Goal: Information Seeking & Learning: Find specific page/section

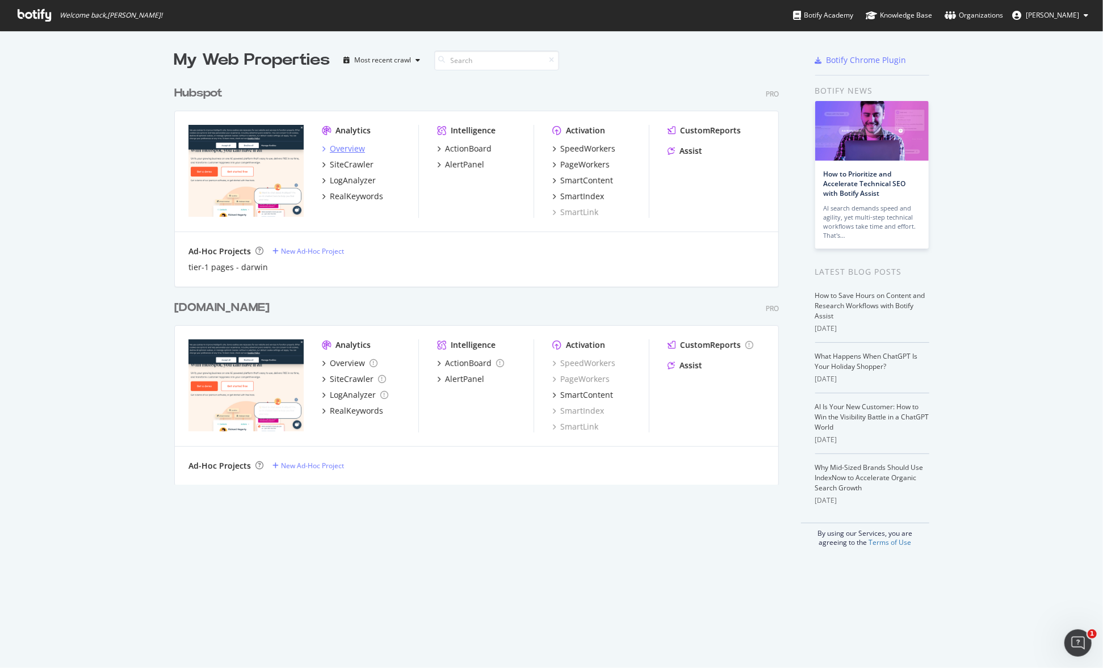
click at [330, 144] on div "Overview" at bounding box center [347, 148] width 35 height 11
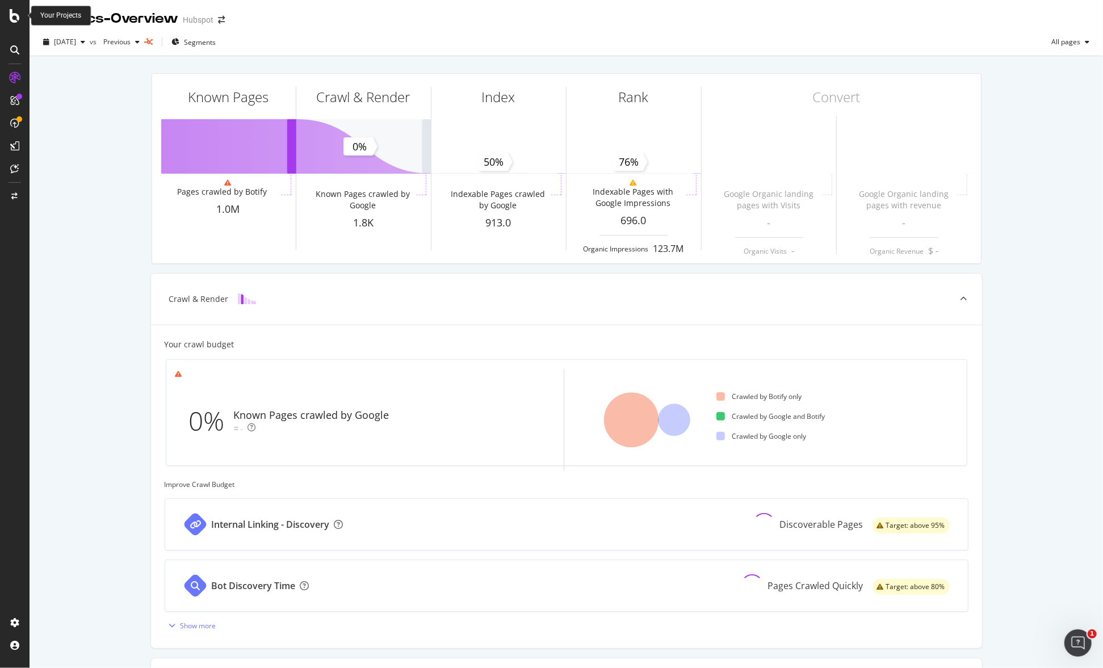
click at [12, 20] on icon at bounding box center [15, 16] width 10 height 14
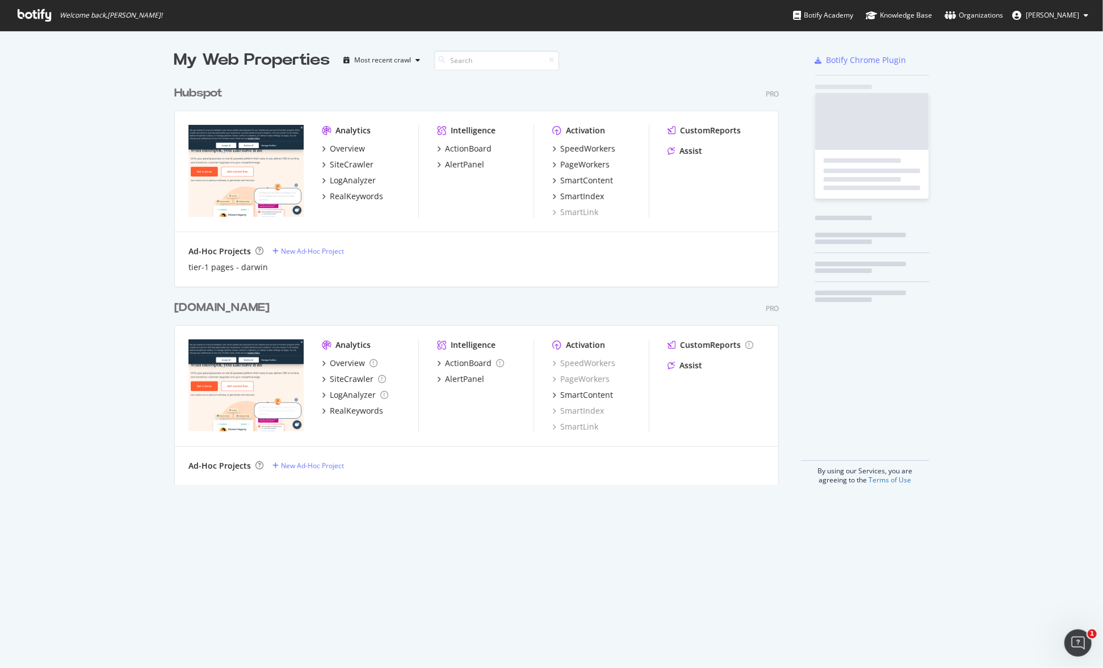
scroll to position [659, 1085]
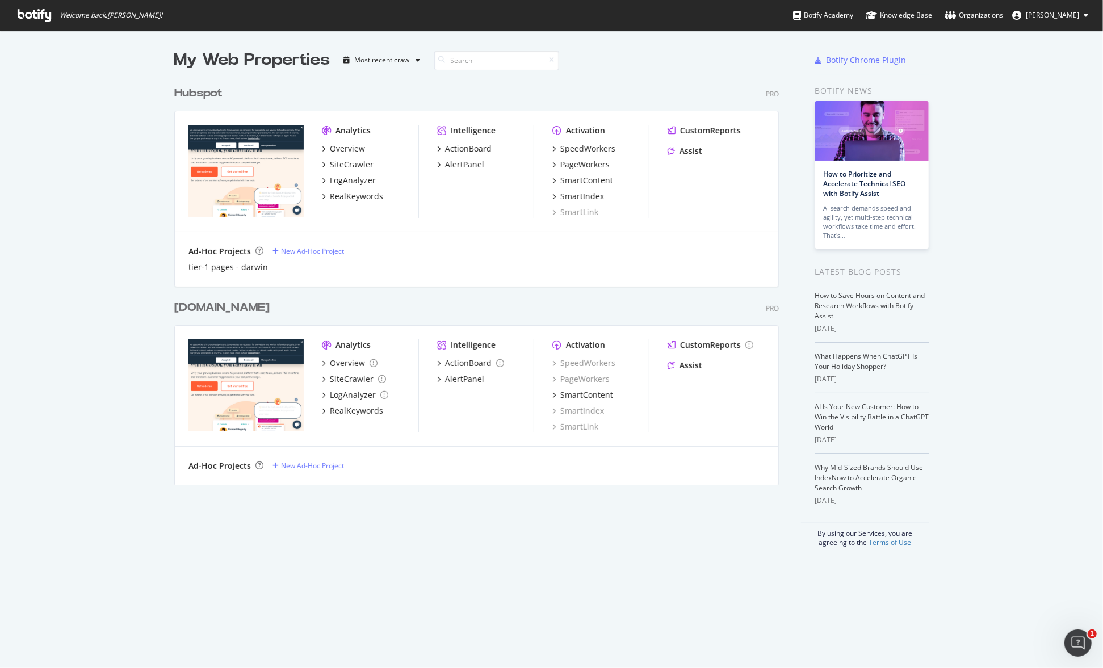
click at [313, 161] on div "Analytics Overview SiteCrawler LogAnalyzer RealKeywords Intelligence ActionBoar…" at bounding box center [477, 171] width 604 height 121
click at [322, 163] on icon "grid" at bounding box center [323, 165] width 3 height 6
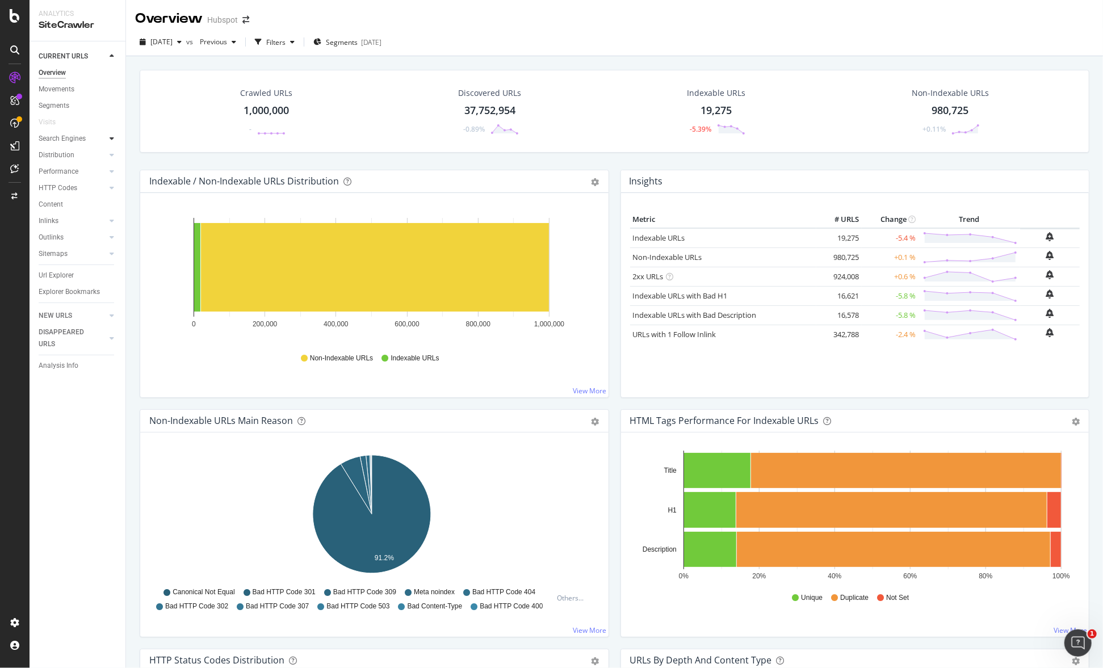
click at [106, 140] on div at bounding box center [111, 138] width 11 height 11
click at [66, 158] on div "Top Charts" at bounding box center [61, 155] width 34 height 12
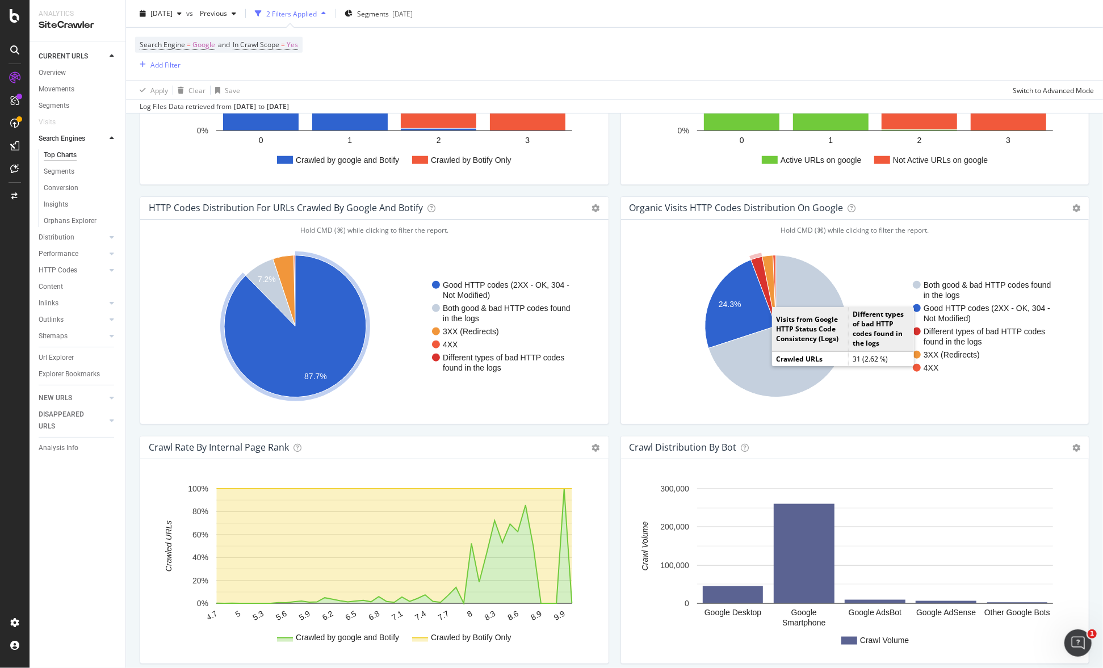
scroll to position [649, 0]
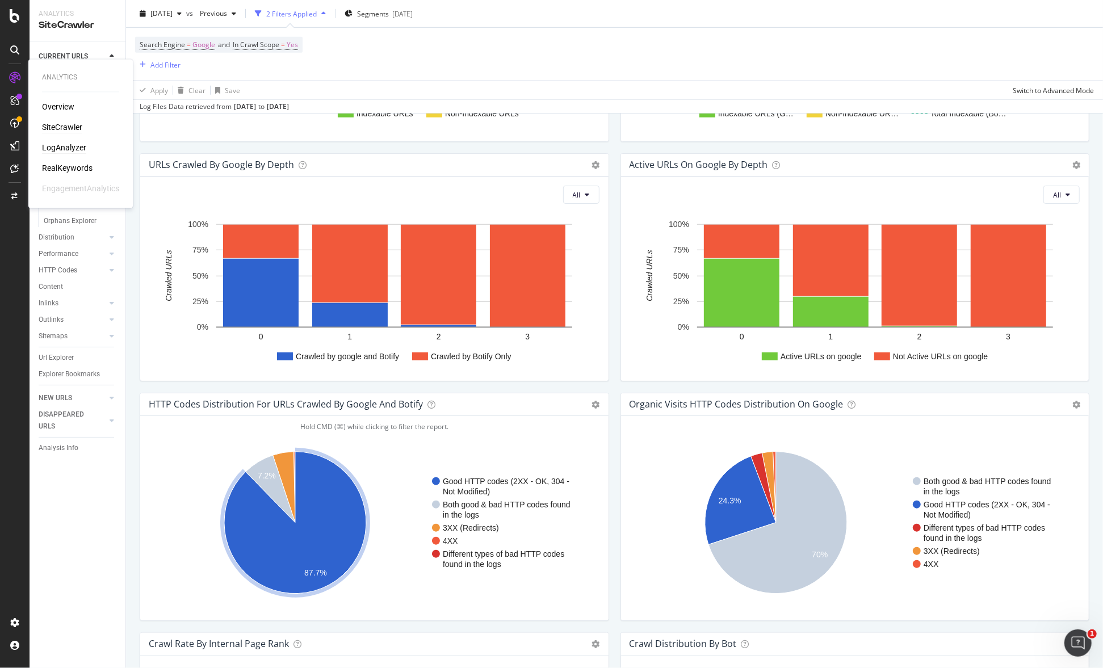
click at [75, 151] on div "LogAnalyzer" at bounding box center [64, 148] width 44 height 11
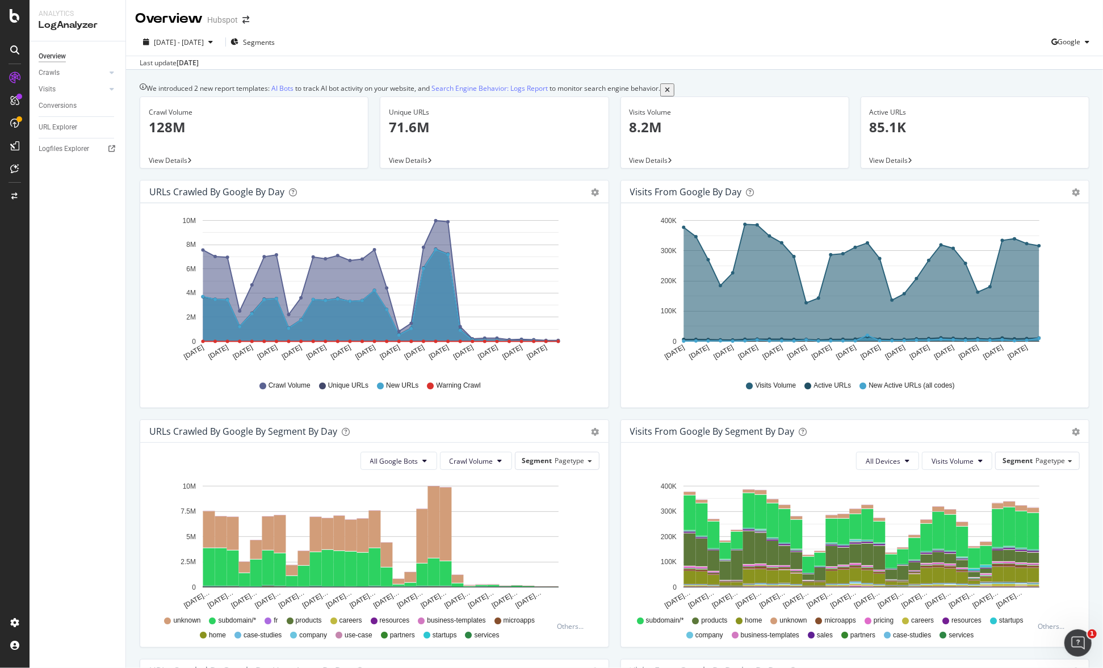
click at [863, 219] on div "Hold CMD (⌘) while clicking to filter the report. [DATE] [DATE] [DATE] [DATE] […" at bounding box center [855, 305] width 469 height 204
click at [736, 203] on div "Visits from Google by day Area Table" at bounding box center [855, 192] width 469 height 23
click at [70, 127] on div "URL Explorer" at bounding box center [58, 128] width 39 height 12
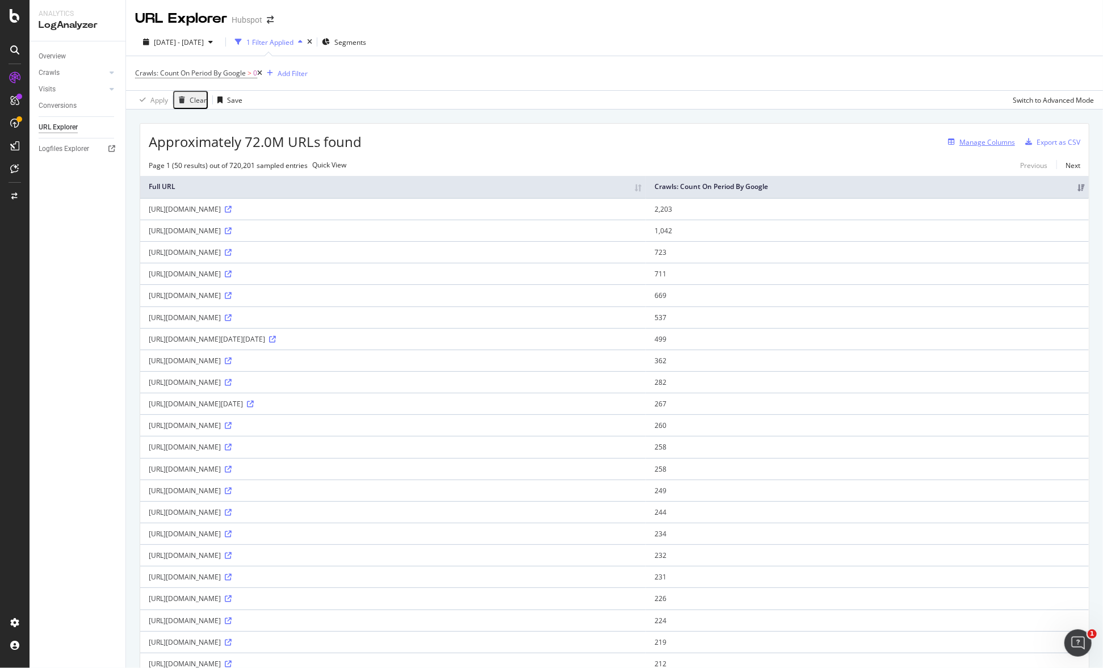
click at [970, 139] on div "Manage Columns" at bounding box center [988, 142] width 56 height 10
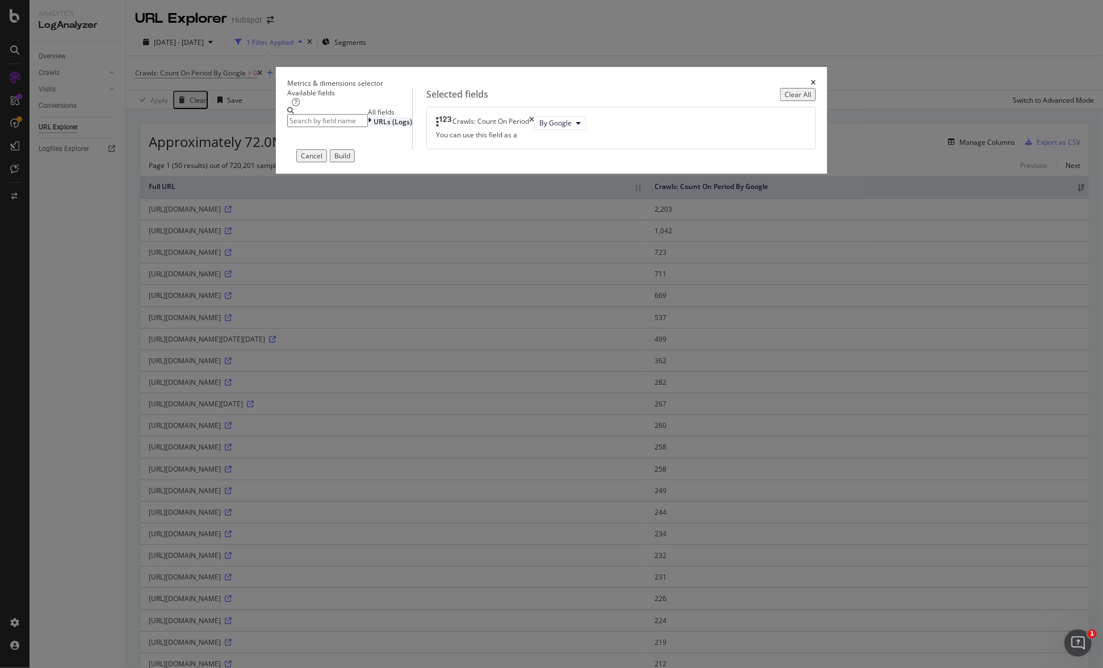
click at [374, 127] on span "URLs (Logs)" at bounding box center [393, 122] width 39 height 10
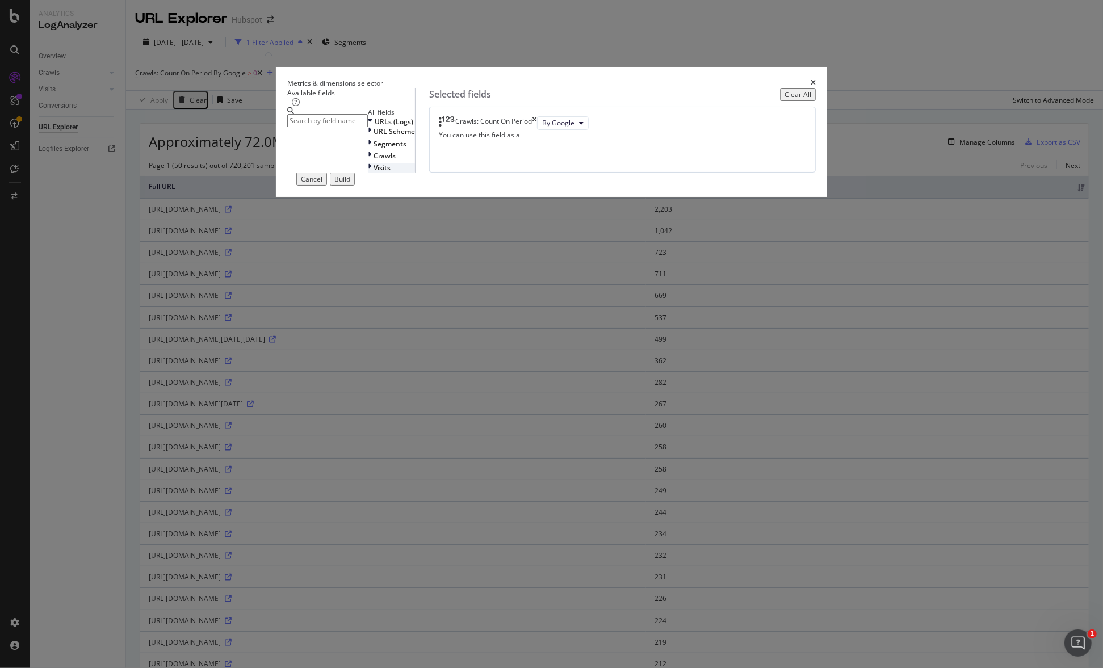
click at [368, 173] on div "Visits" at bounding box center [391, 168] width 47 height 10
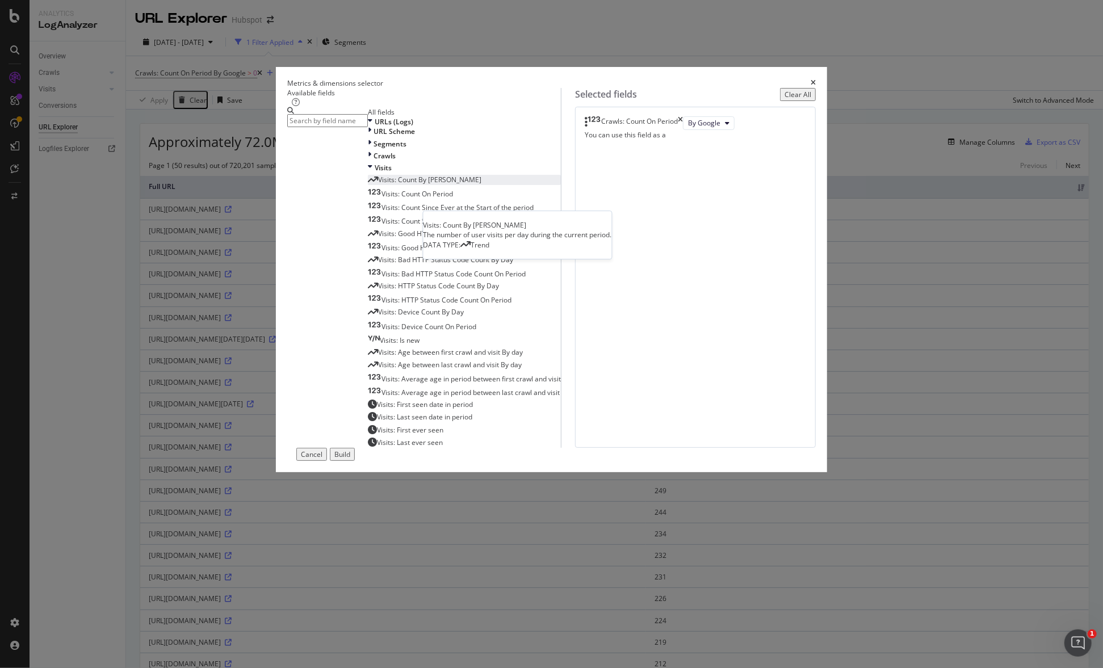
click at [378, 185] on span "Visits: Count By [PERSON_NAME]" at bounding box center [429, 180] width 103 height 10
click at [350, 459] on div "Build" at bounding box center [343, 455] width 16 height 10
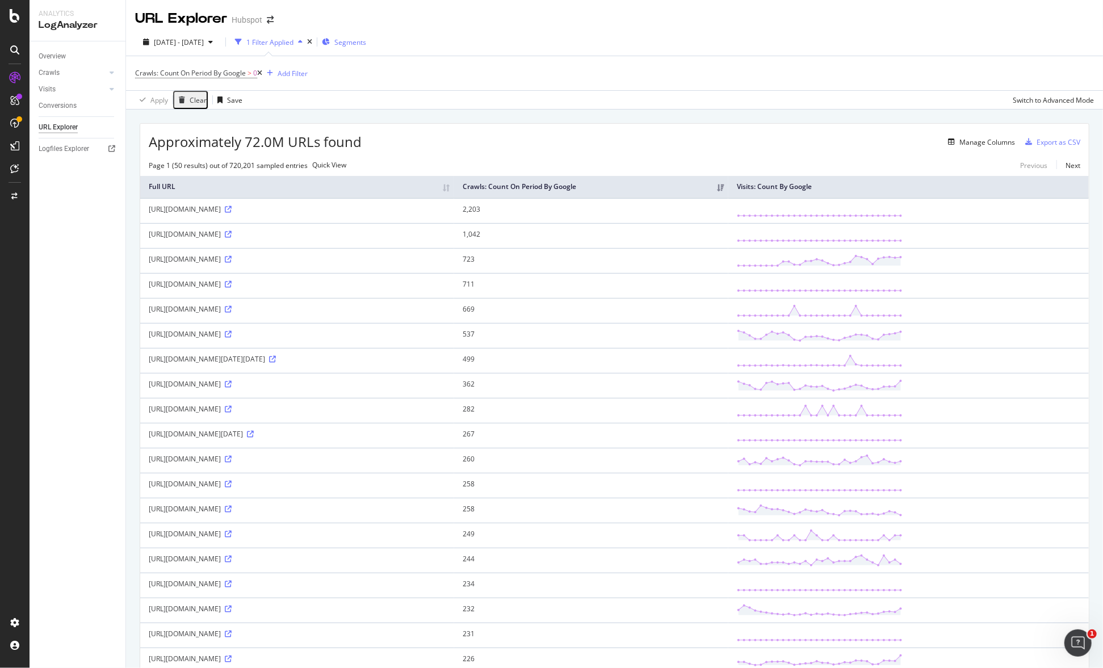
click at [330, 41] on icon "button" at bounding box center [326, 42] width 8 height 7
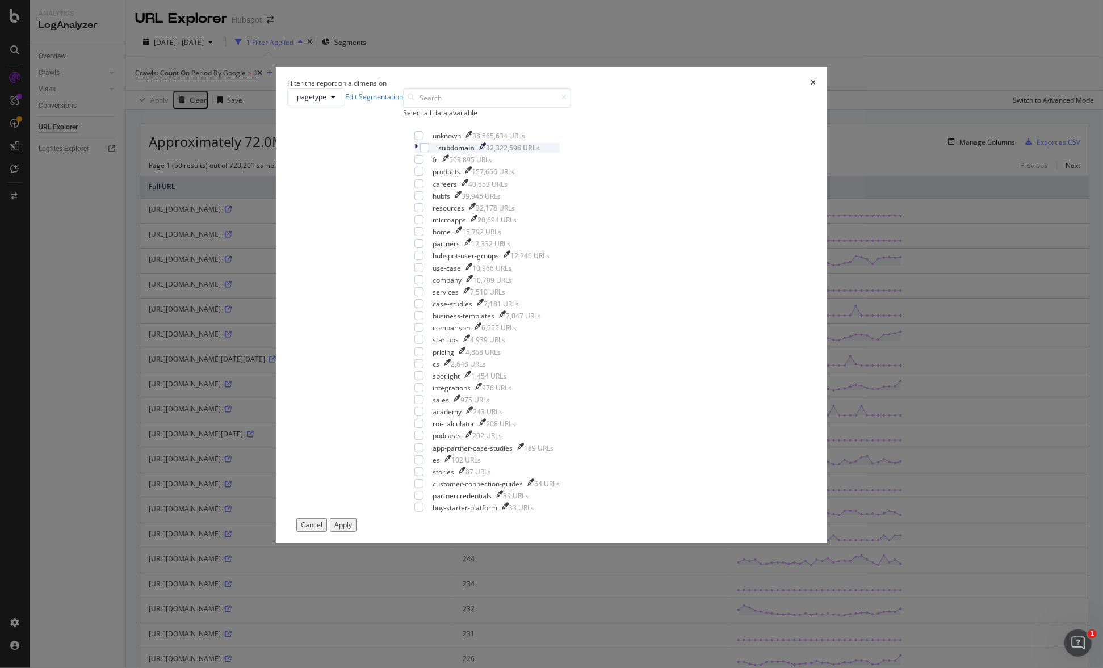
click at [418, 153] on icon "modal" at bounding box center [416, 148] width 3 height 10
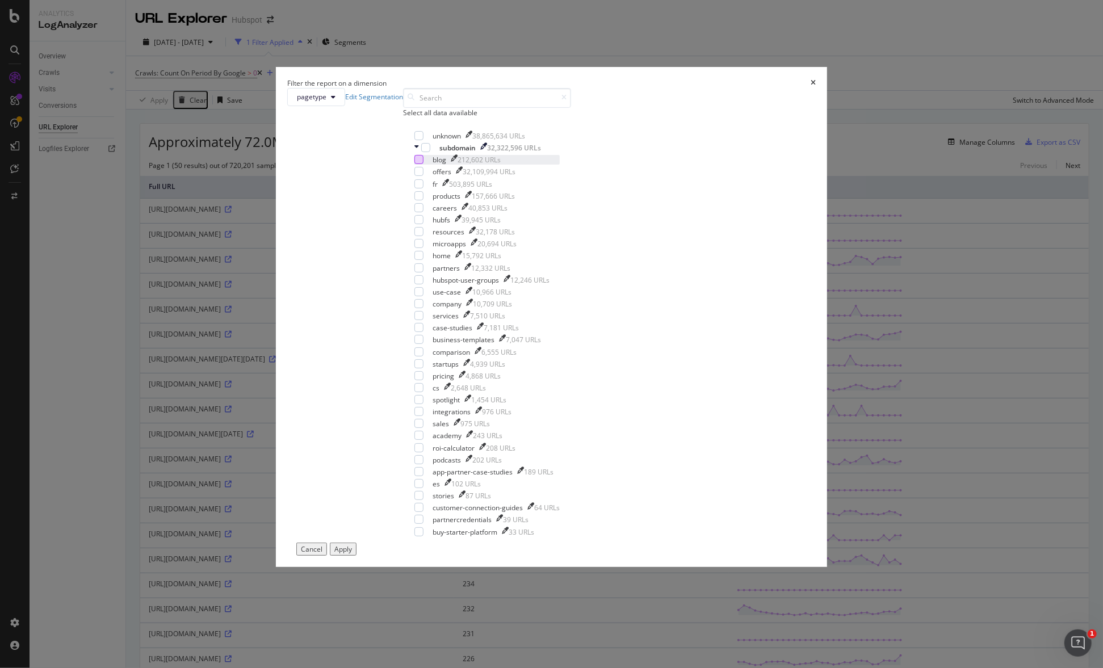
click at [424, 164] on div "modal" at bounding box center [419, 159] width 9 height 9
click at [352, 545] on div "Apply" at bounding box center [344, 550] width 18 height 10
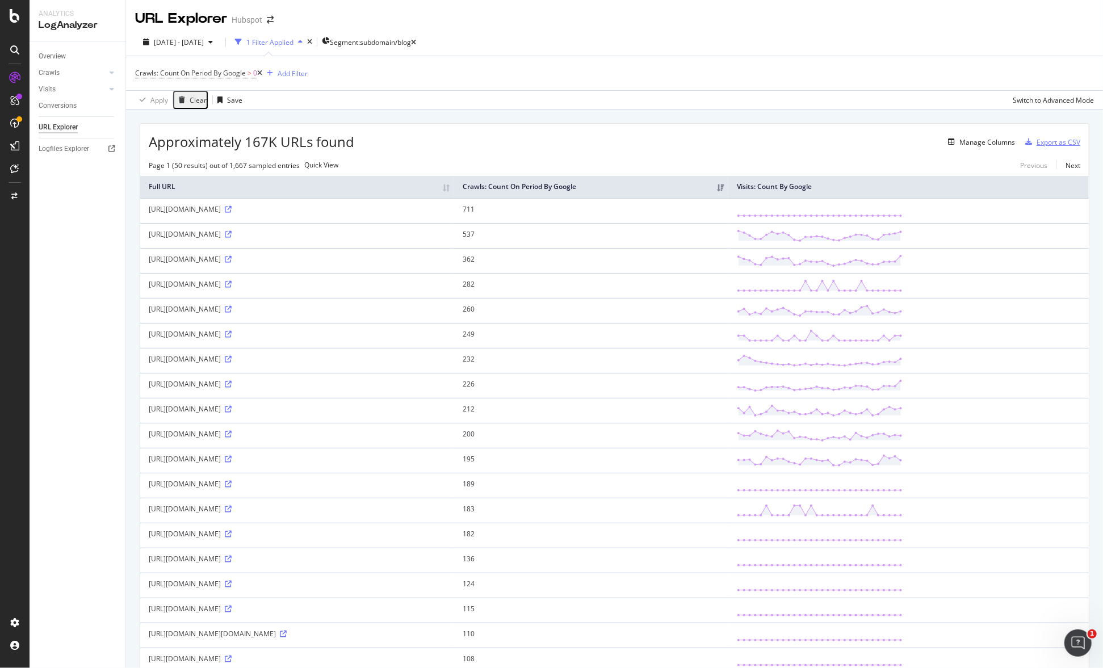
click at [1037, 139] on div "Export as CSV" at bounding box center [1059, 142] width 44 height 10
click at [1030, 97] on div "Switch to Advanced Mode" at bounding box center [1053, 100] width 81 height 10
click at [1030, 96] on div "Switch back to Simple mode" at bounding box center [1050, 100] width 88 height 10
click at [1030, 96] on div "Switch to Advanced Mode" at bounding box center [1053, 100] width 81 height 10
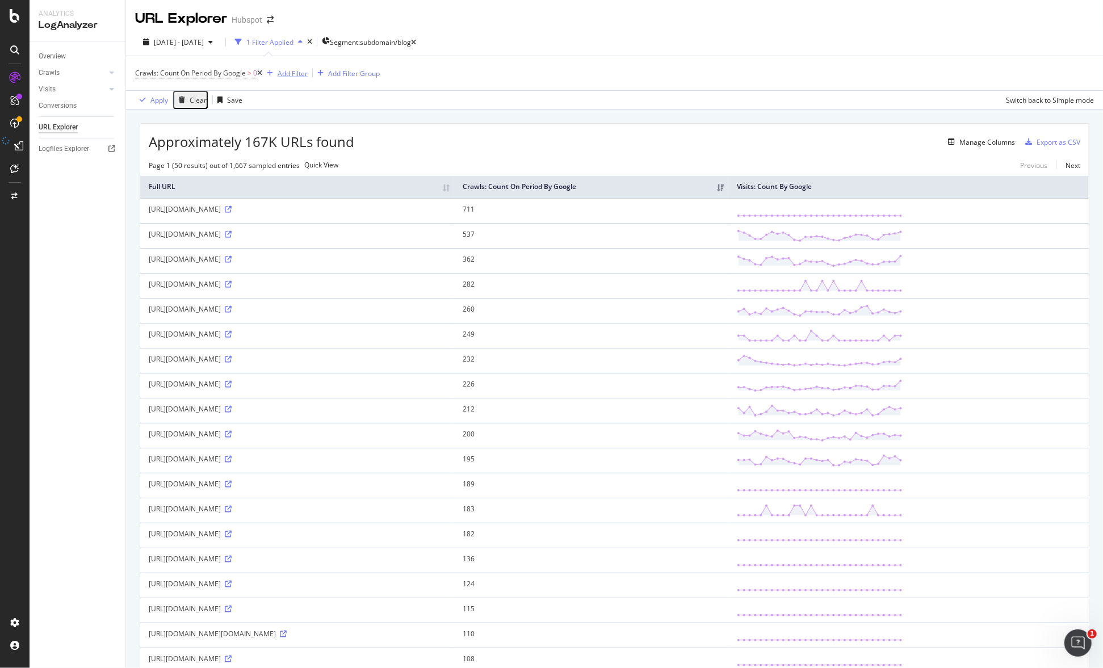
click at [295, 74] on div "Add Filter" at bounding box center [293, 74] width 30 height 10
click at [533, 156] on div "Full URL" at bounding box center [508, 161] width 72 height 10
click at [348, 75] on div "Add Filter Group" at bounding box center [354, 74] width 52 height 10
click at [441, 104] on div "Crawls: Count On Period By Google > 0 Add Filter Add Filter Group Apply Clear S…" at bounding box center [614, 82] width 959 height 53
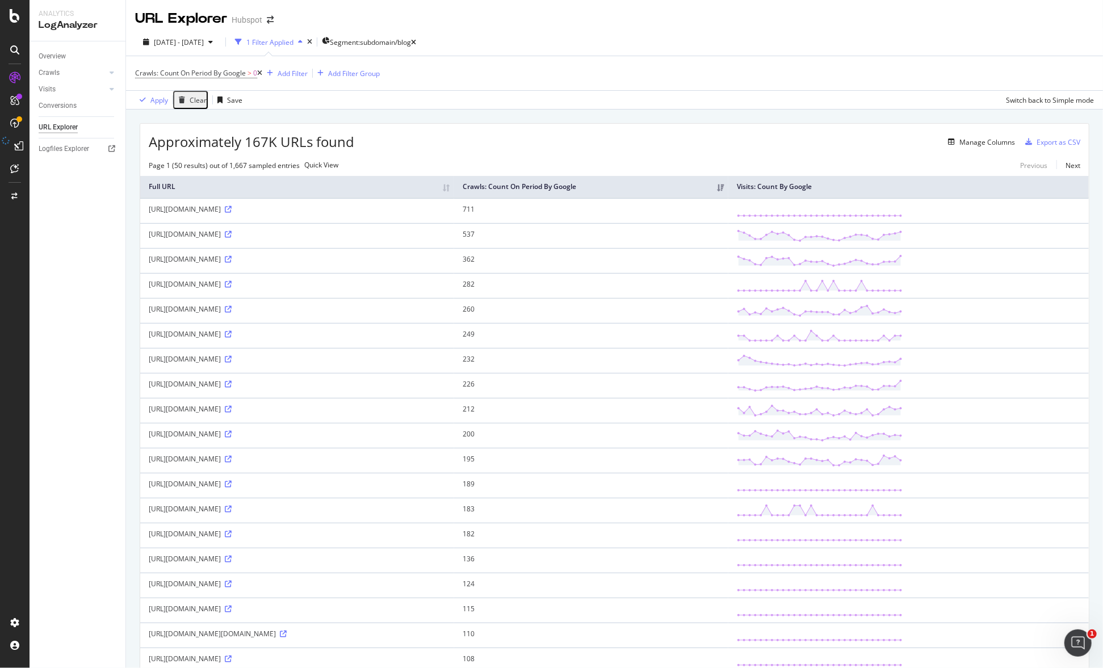
click at [959, 150] on div "Approximately 167K URLs found Manage Columns Export as CSV" at bounding box center [614, 138] width 949 height 28
click at [960, 144] on div "Manage Columns" at bounding box center [988, 142] width 56 height 10
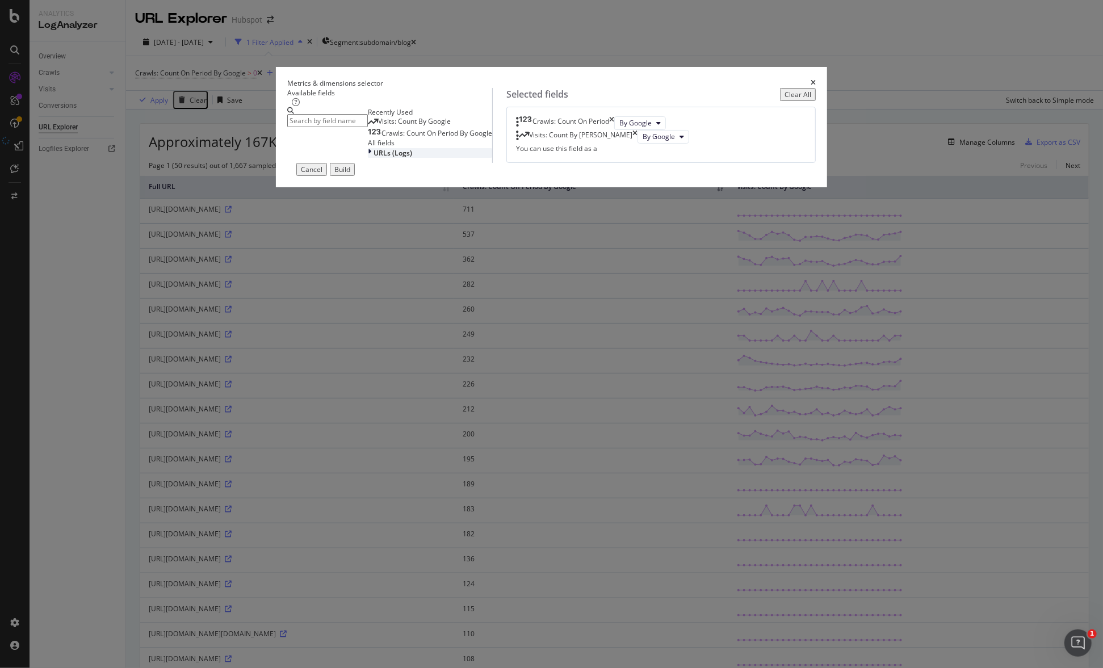
click at [368, 158] on div "URLs (Logs)" at bounding box center [430, 153] width 124 height 10
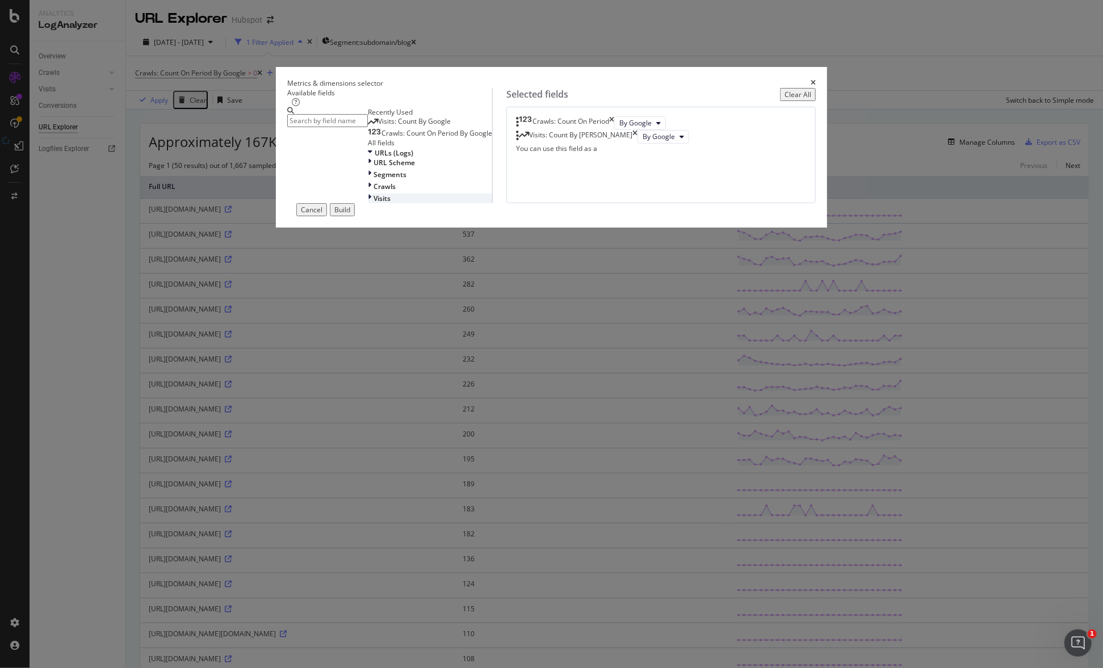
click at [368, 203] on div "modal" at bounding box center [371, 199] width 6 height 10
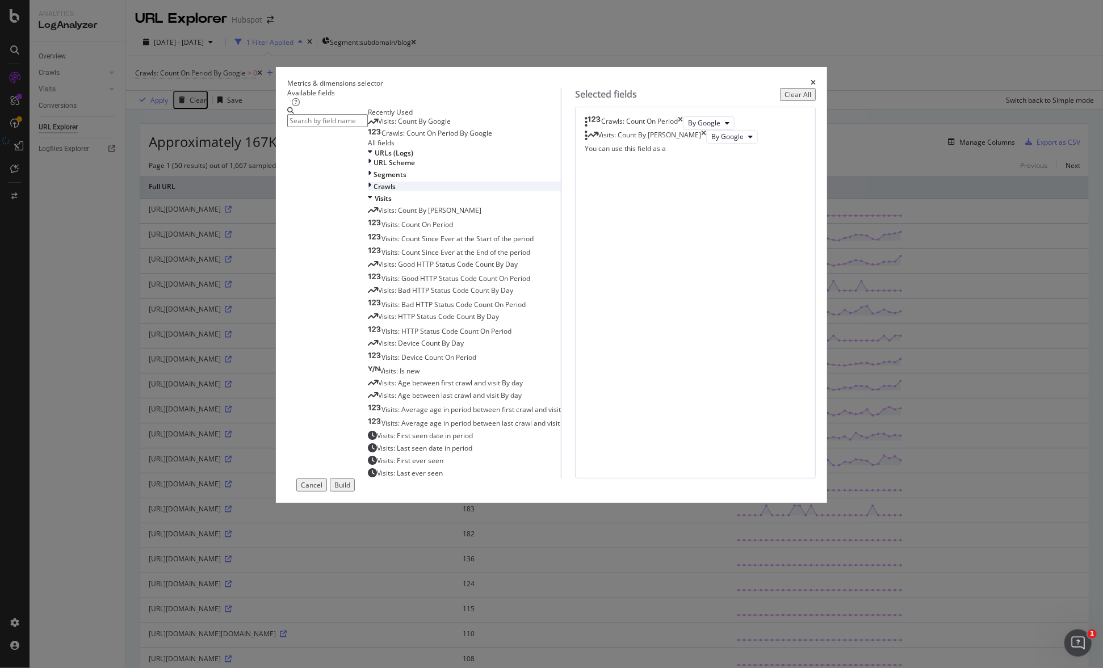
scroll to position [41, 0]
click at [368, 191] on icon "modal" at bounding box center [369, 187] width 3 height 10
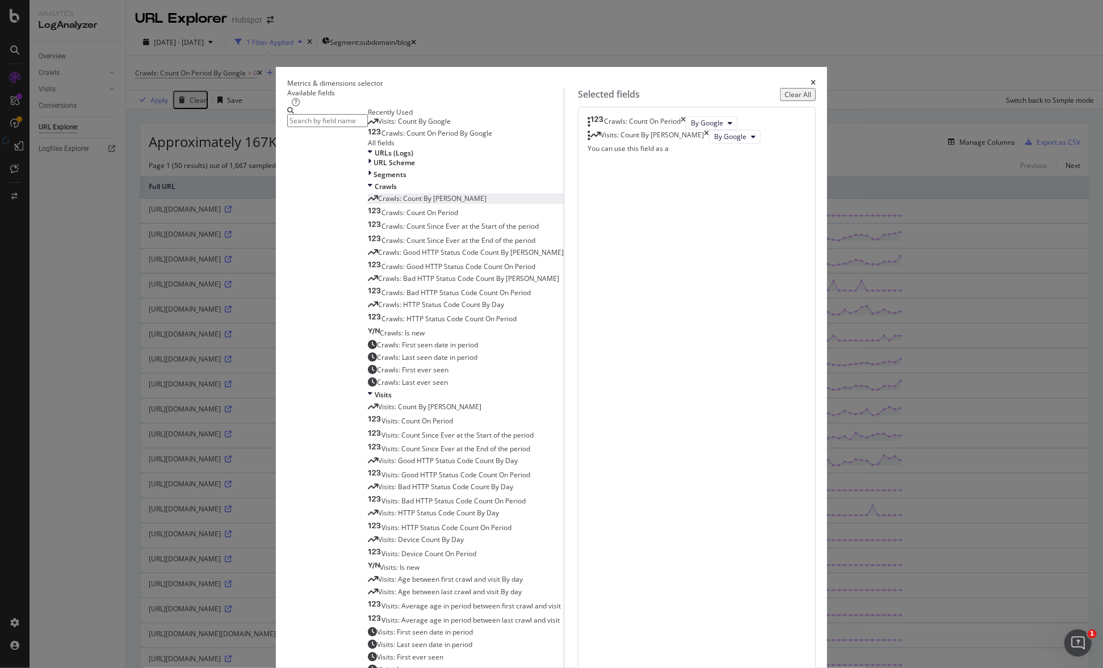
click at [396, 203] on span "Crawls: Count By [PERSON_NAME]" at bounding box center [432, 199] width 108 height 10
click at [686, 130] on icon "times" at bounding box center [683, 123] width 5 height 14
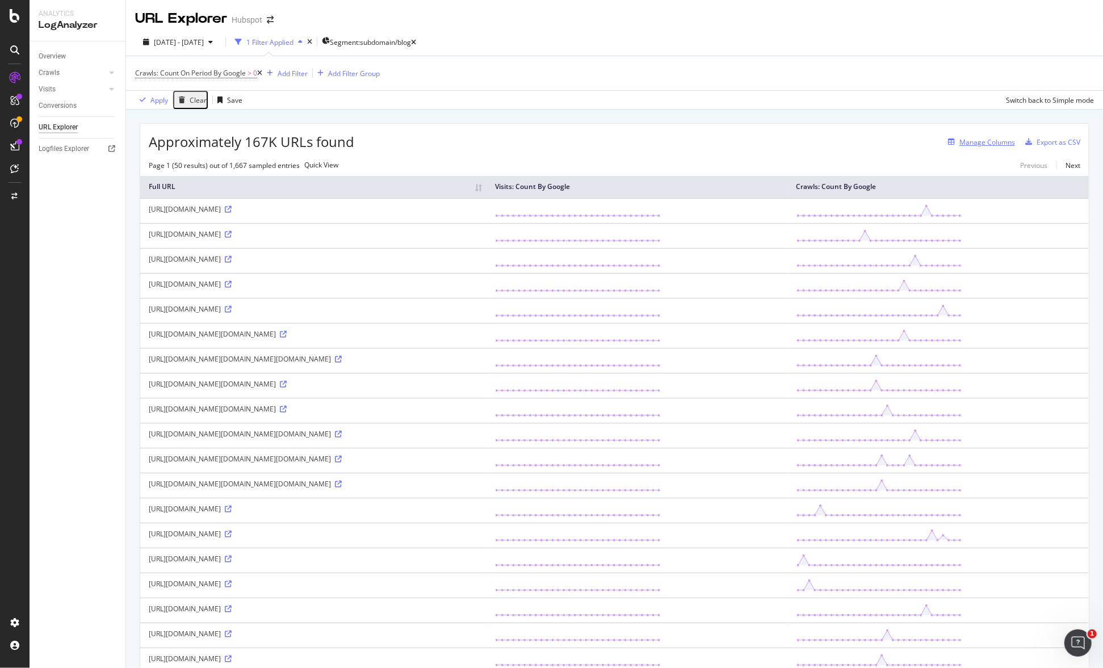
click at [969, 148] on div "Manage Columns" at bounding box center [980, 142] width 72 height 12
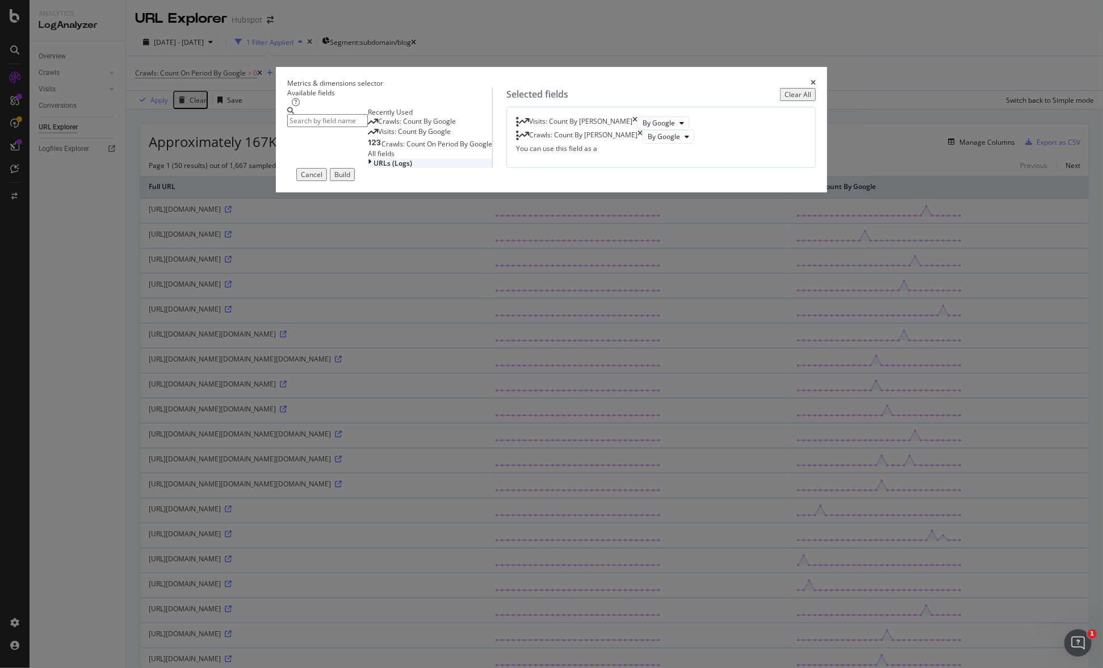
click at [368, 168] on div "URLs (Logs)" at bounding box center [430, 163] width 124 height 10
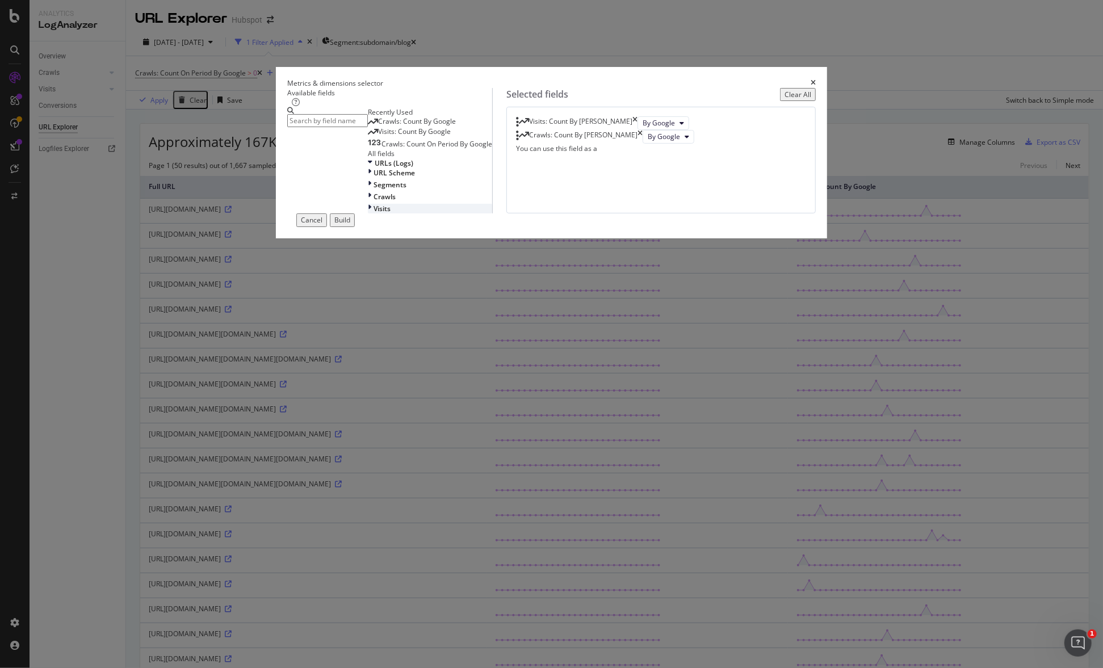
click at [368, 214] on icon "modal" at bounding box center [369, 209] width 3 height 10
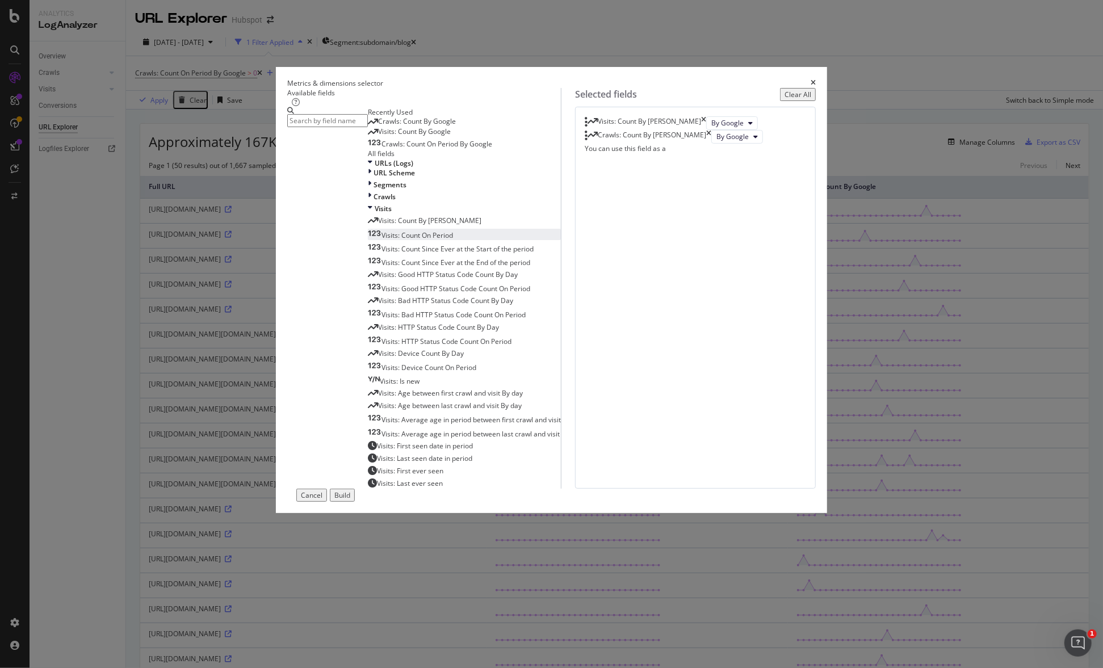
click at [388, 240] on span "Visits: Count On Period" at bounding box center [418, 236] width 72 height 10
click at [399, 149] on span "Crawls: Count On Period By Google" at bounding box center [437, 144] width 111 height 10
click at [350, 500] on div "Build" at bounding box center [343, 496] width 16 height 10
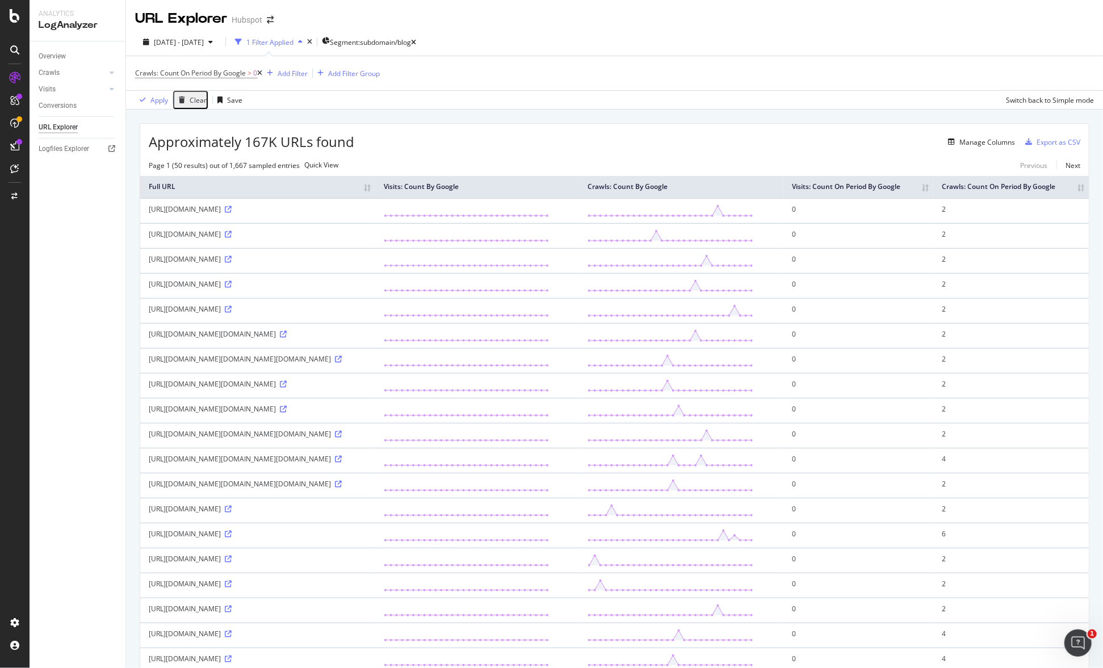
click at [934, 198] on th "Visits: Count On Period By Google" at bounding box center [859, 187] width 150 height 22
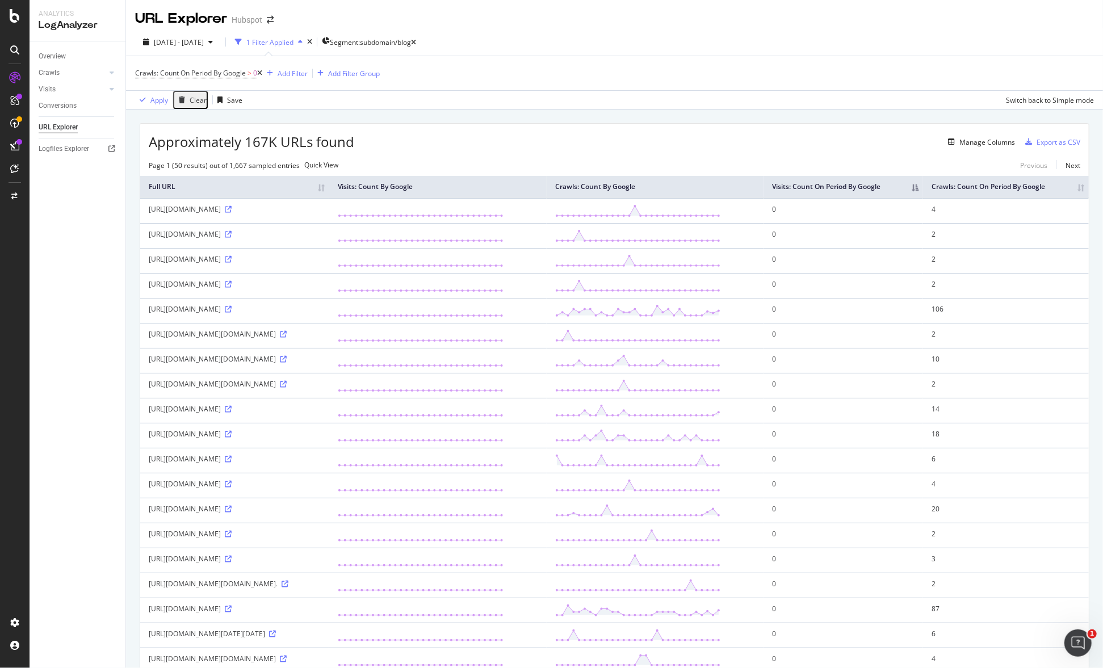
click at [923, 198] on th "Visits: Count On Period By Google" at bounding box center [844, 187] width 160 height 22
click at [292, 39] on div "1 Filter Applied" at bounding box center [269, 42] width 47 height 10
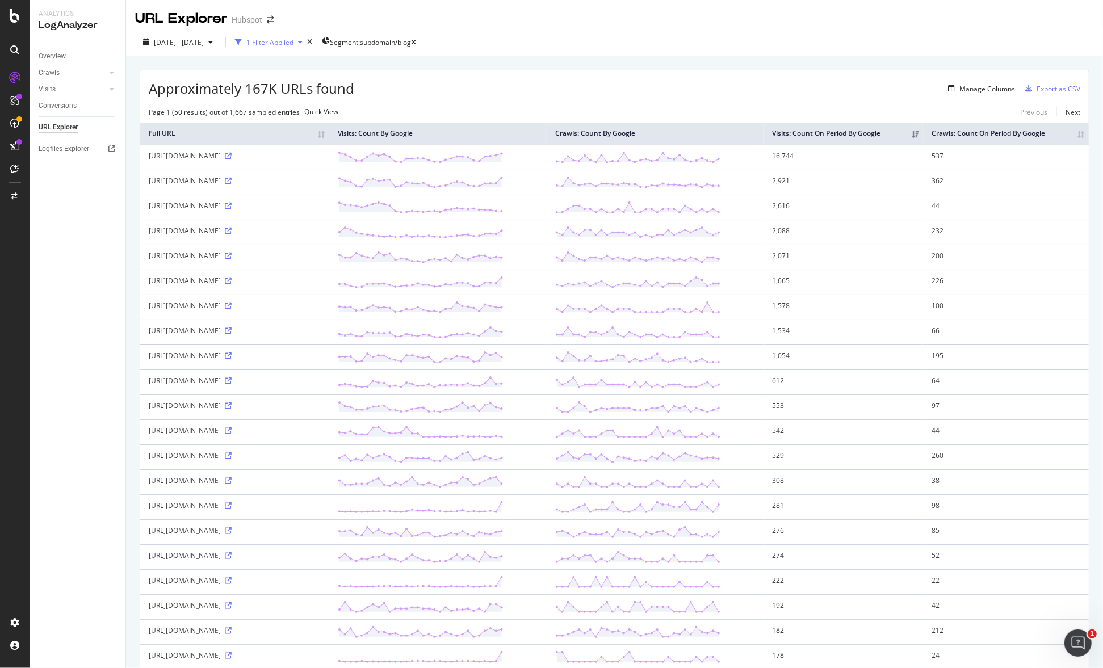
click at [292, 39] on div "1 Filter Applied" at bounding box center [269, 42] width 47 height 10
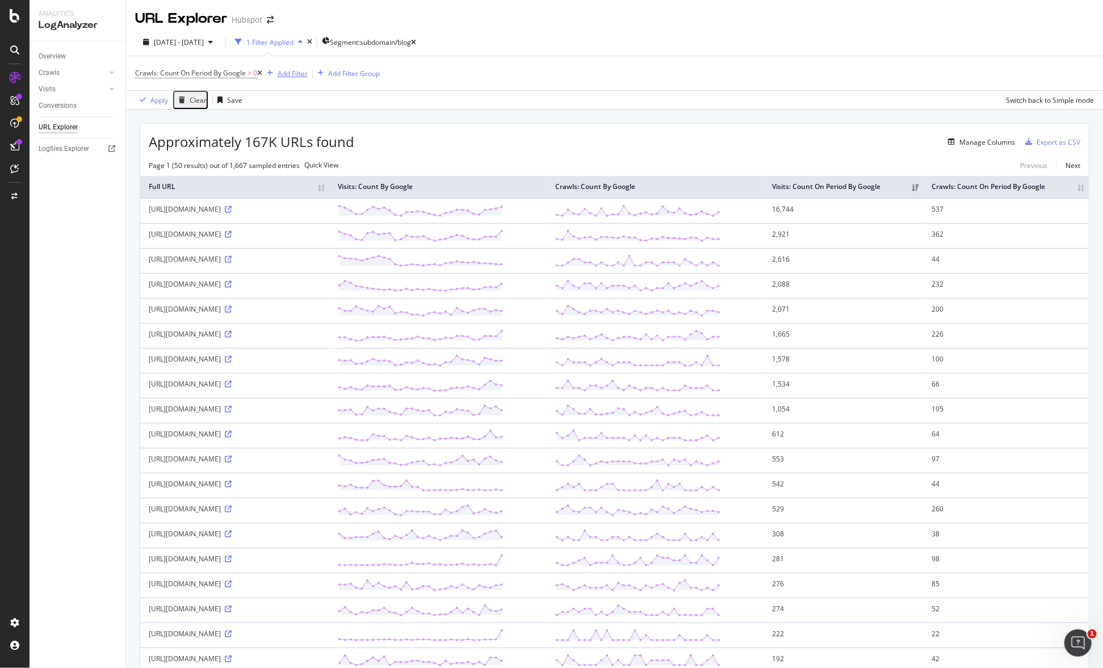
click at [300, 76] on div "Add Filter" at bounding box center [293, 74] width 30 height 10
click at [421, 105] on span "URLs (Logs)" at bounding box center [440, 100] width 39 height 10
click at [415, 151] on icon at bounding box center [416, 146] width 3 height 10
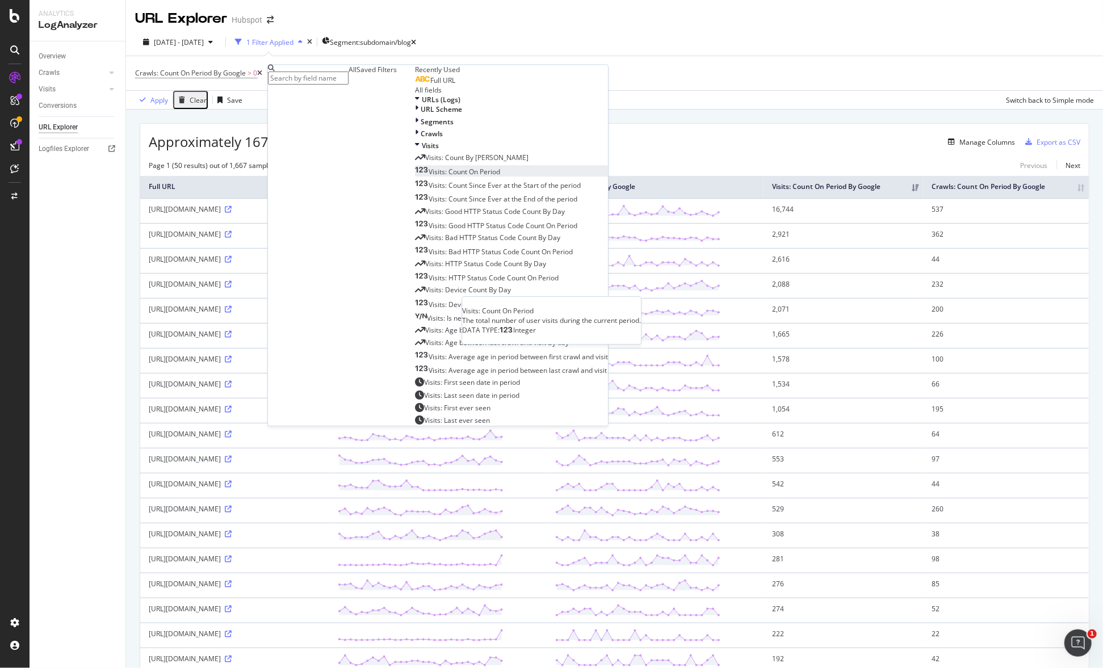
click at [415, 177] on div "Visits: Count On Period" at bounding box center [457, 172] width 85 height 10
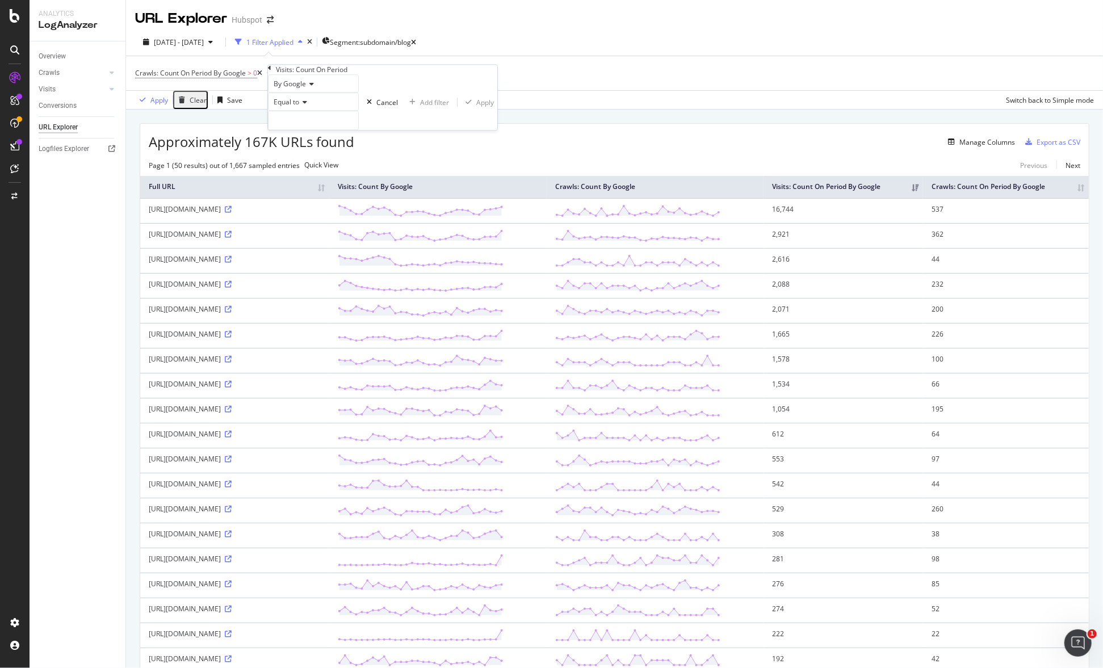
click at [306, 106] on icon at bounding box center [303, 102] width 8 height 7
click at [297, 170] on span "Greater than" at bounding box center [291, 165] width 41 height 10
click at [298, 130] on input "number" at bounding box center [313, 120] width 91 height 19
type input "100"
click at [476, 107] on div "Apply" at bounding box center [485, 103] width 18 height 10
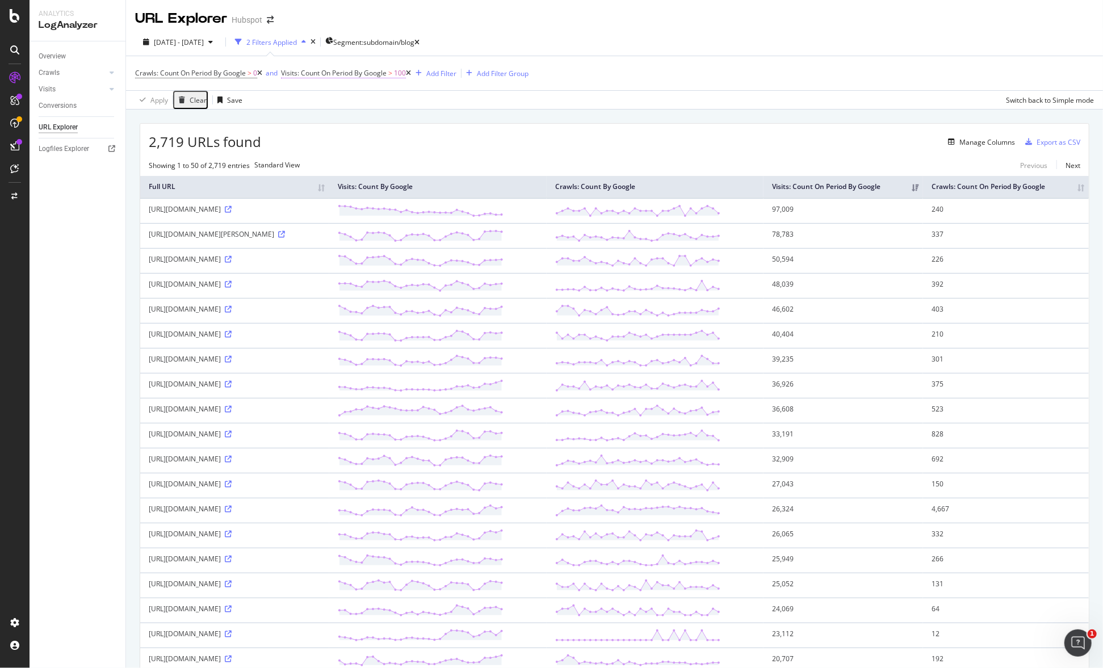
click at [346, 73] on span "Visits: Count On Period By Google" at bounding box center [334, 73] width 106 height 10
click at [334, 128] on input "100" at bounding box center [332, 118] width 91 height 19
drag, startPoint x: 333, startPoint y: 139, endPoint x: 304, endPoint y: 140, distance: 28.4
click at [304, 128] on input "100" at bounding box center [332, 118] width 91 height 19
type input "1"
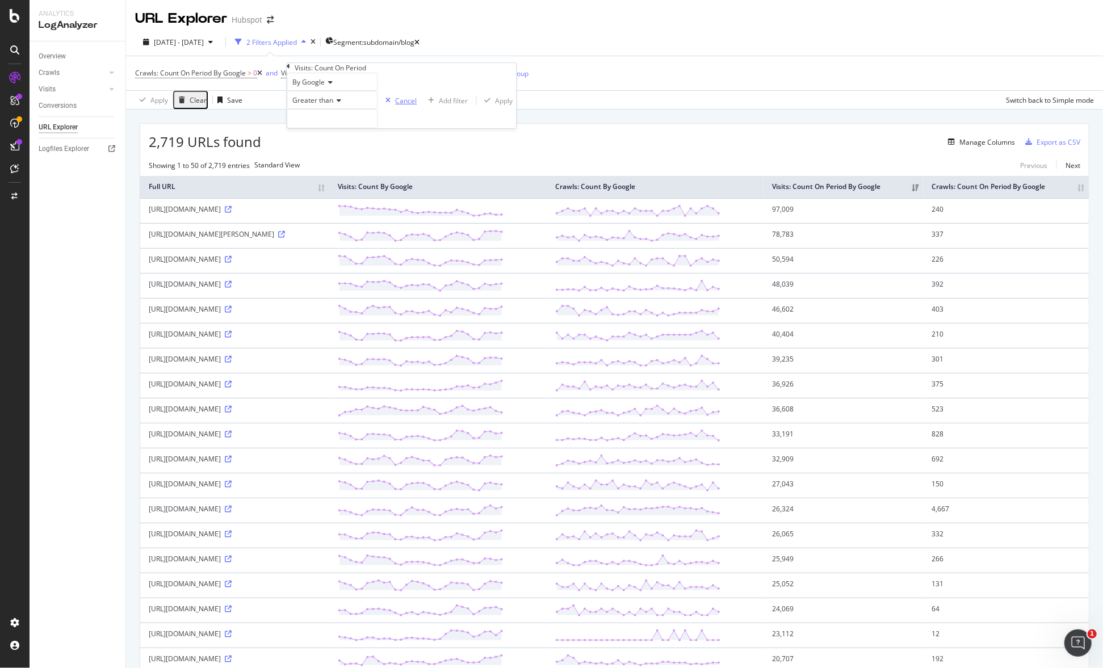
click at [395, 106] on div "Cancel" at bounding box center [406, 101] width 22 height 10
click at [411, 74] on icon at bounding box center [408, 73] width 5 height 7
click at [296, 78] on div "Add Filter" at bounding box center [293, 74] width 30 height 10
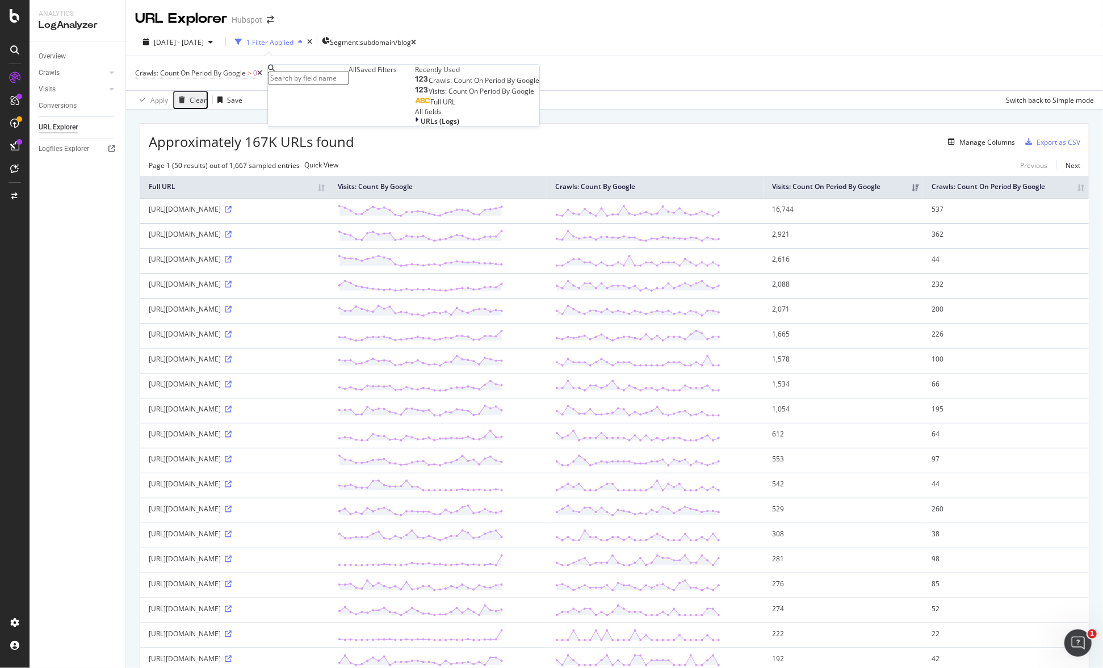
click at [429, 96] on span "Visits: Count On Period By Google" at bounding box center [482, 91] width 106 height 10
click at [299, 107] on span "Equal to" at bounding box center [287, 102] width 26 height 10
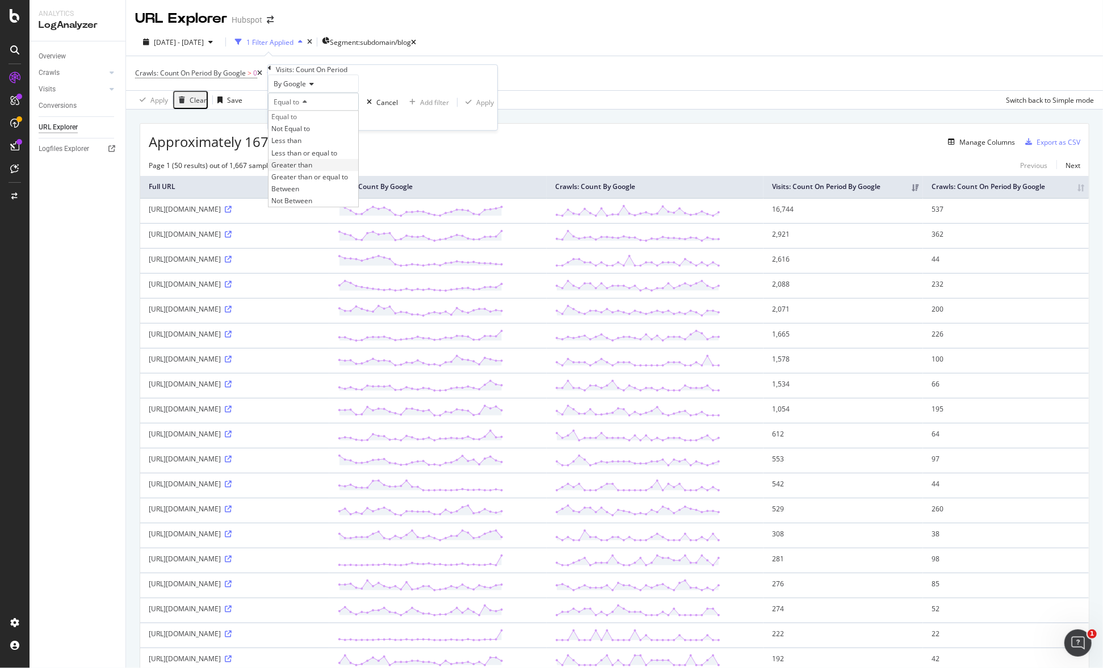
click at [303, 170] on span "Greater than" at bounding box center [291, 165] width 41 height 10
click at [311, 130] on input "number" at bounding box center [313, 120] width 91 height 19
type input "1"
click at [476, 107] on div "Apply" at bounding box center [485, 103] width 18 height 10
click at [1038, 141] on div "Export as CSV" at bounding box center [1059, 142] width 44 height 10
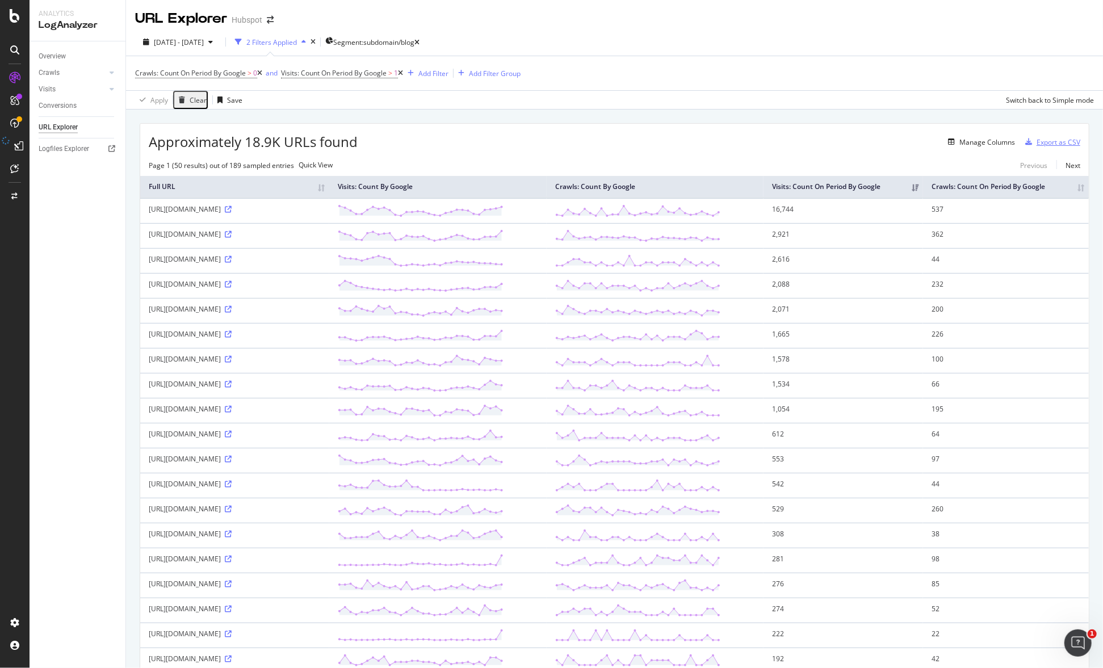
click at [1042, 140] on div "Export as CSV" at bounding box center [1059, 142] width 44 height 10
click at [420, 148] on div "Manage Columns" at bounding box center [687, 142] width 658 height 14
drag, startPoint x: 73, startPoint y: 188, endPoint x: 73, endPoint y: 181, distance: 6.8
click at [73, 188] on div "Overview Crawls Daily Distribution Segments Distribution HTTP Codes Resources V…" at bounding box center [78, 354] width 96 height 627
click at [547, 198] on th "Visits: Count By Google" at bounding box center [438, 187] width 218 height 22
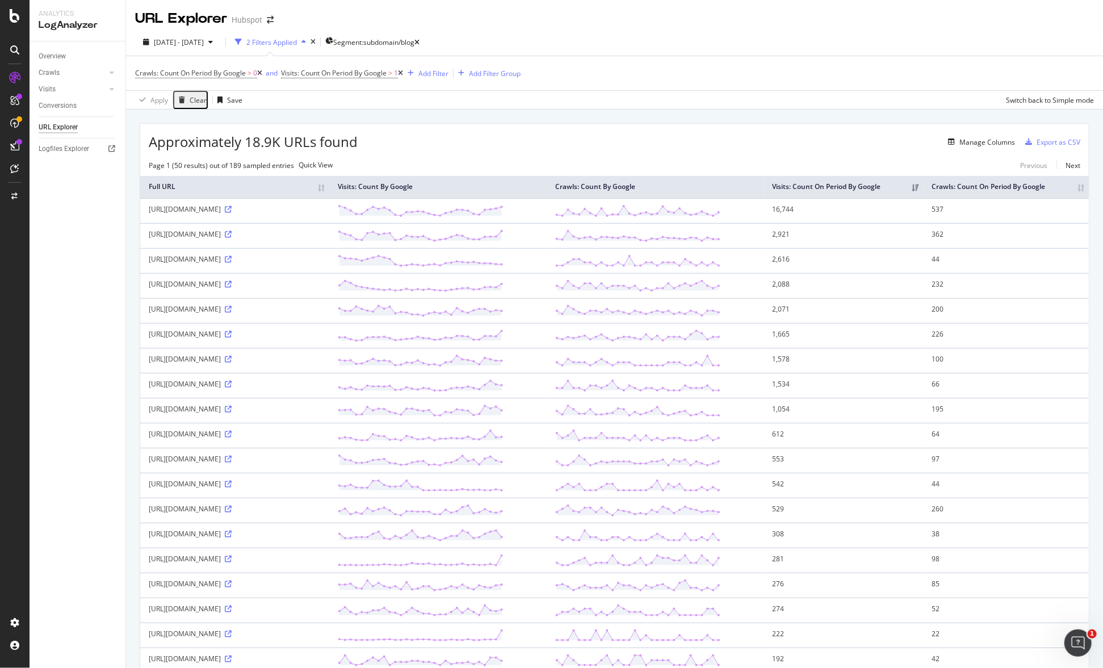
click at [547, 198] on th "Visits: Count By Google" at bounding box center [438, 187] width 218 height 22
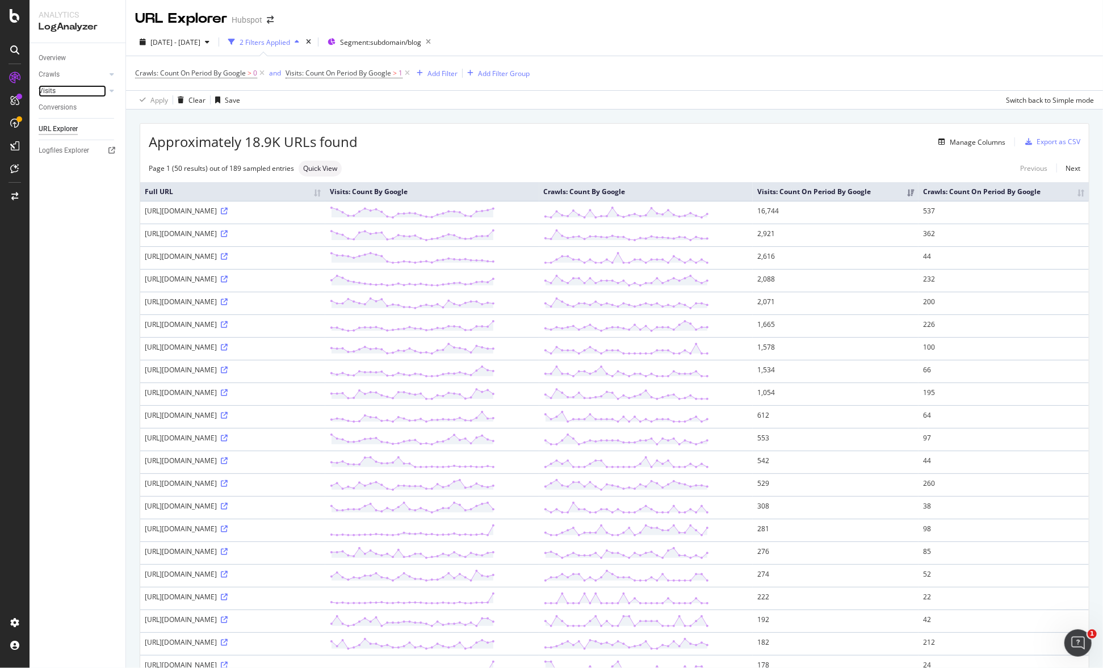
click at [74, 90] on link "Visits" at bounding box center [73, 91] width 68 height 12
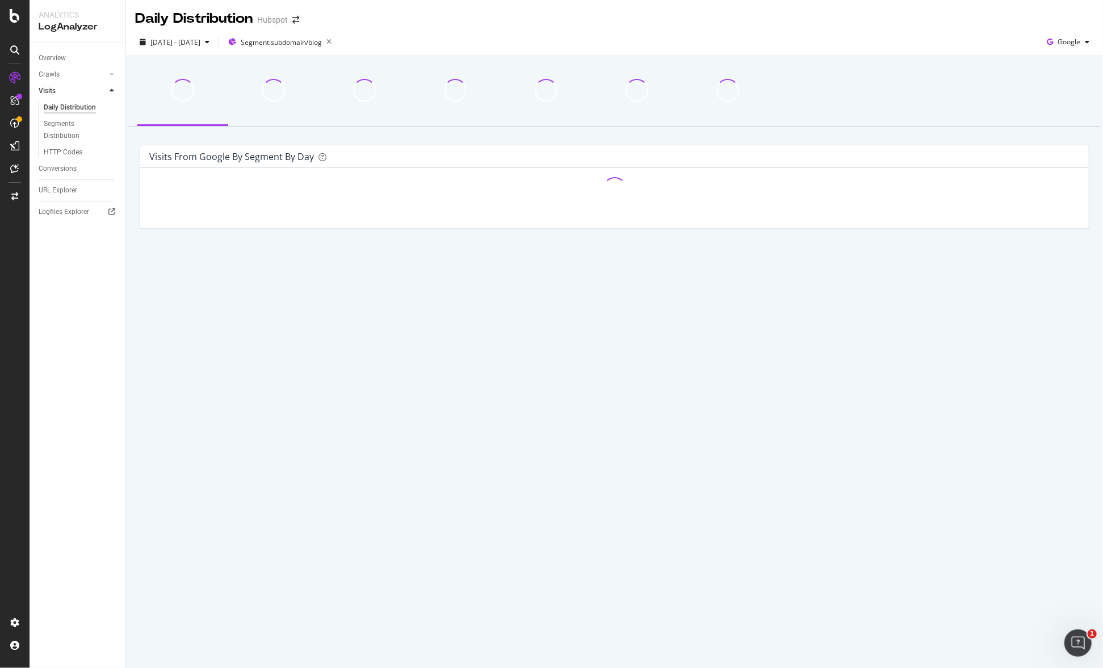
click at [61, 183] on div "URL Explorer" at bounding box center [82, 190] width 87 height 16
click at [60, 190] on div "URL Explorer" at bounding box center [58, 191] width 39 height 12
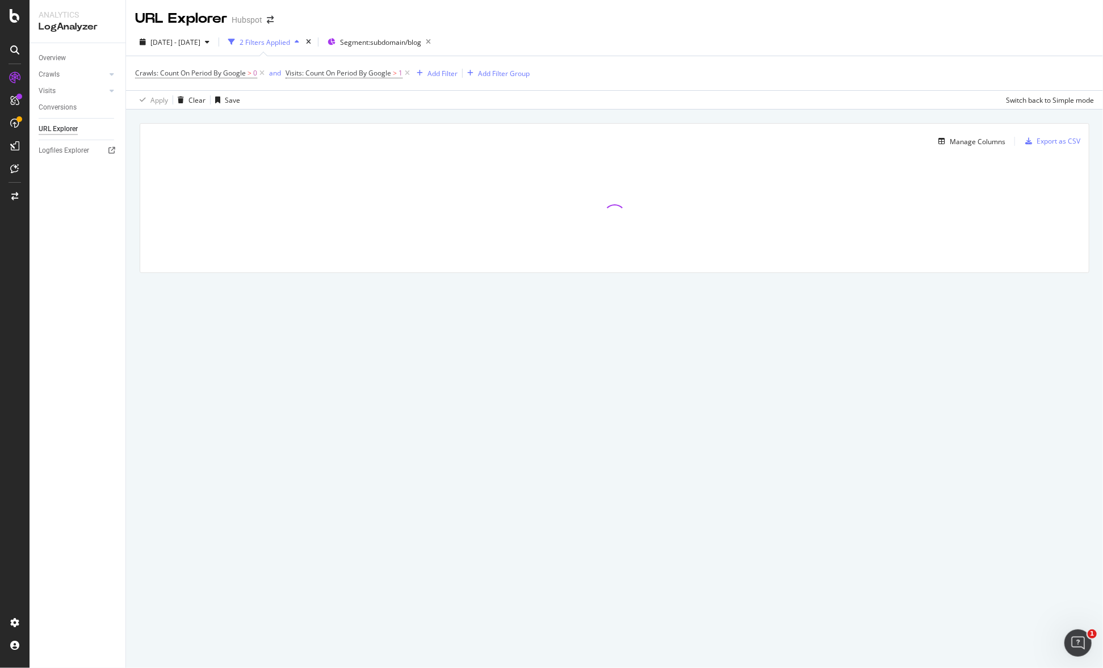
click at [290, 45] on div "2 Filters Applied" at bounding box center [265, 42] width 51 height 10
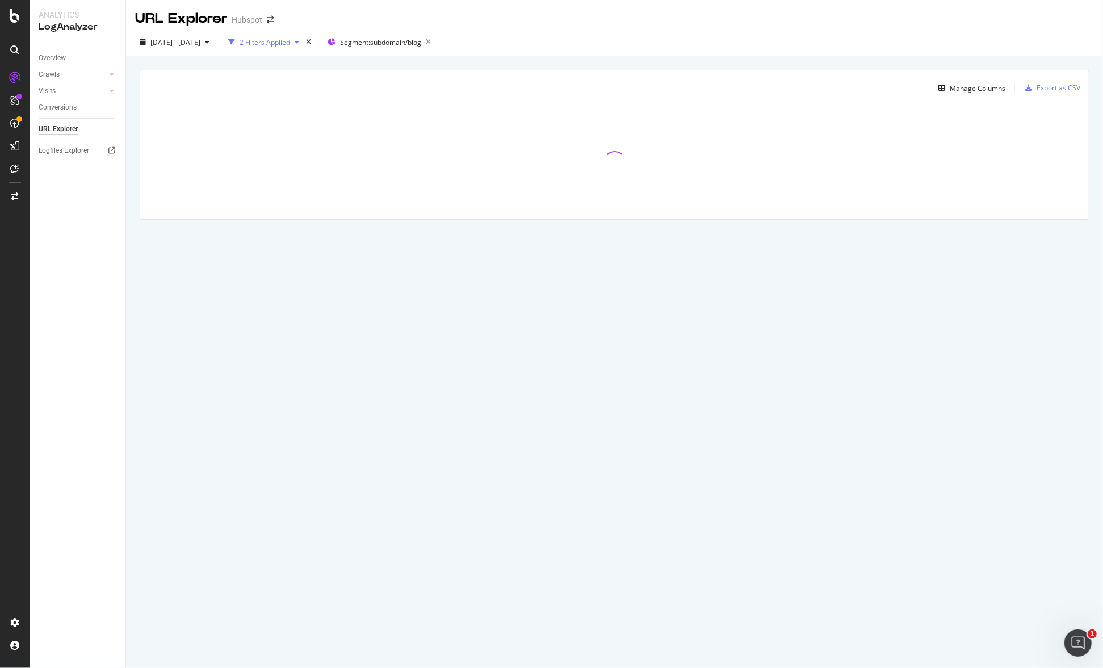
click at [290, 45] on div "2 Filters Applied" at bounding box center [265, 42] width 51 height 10
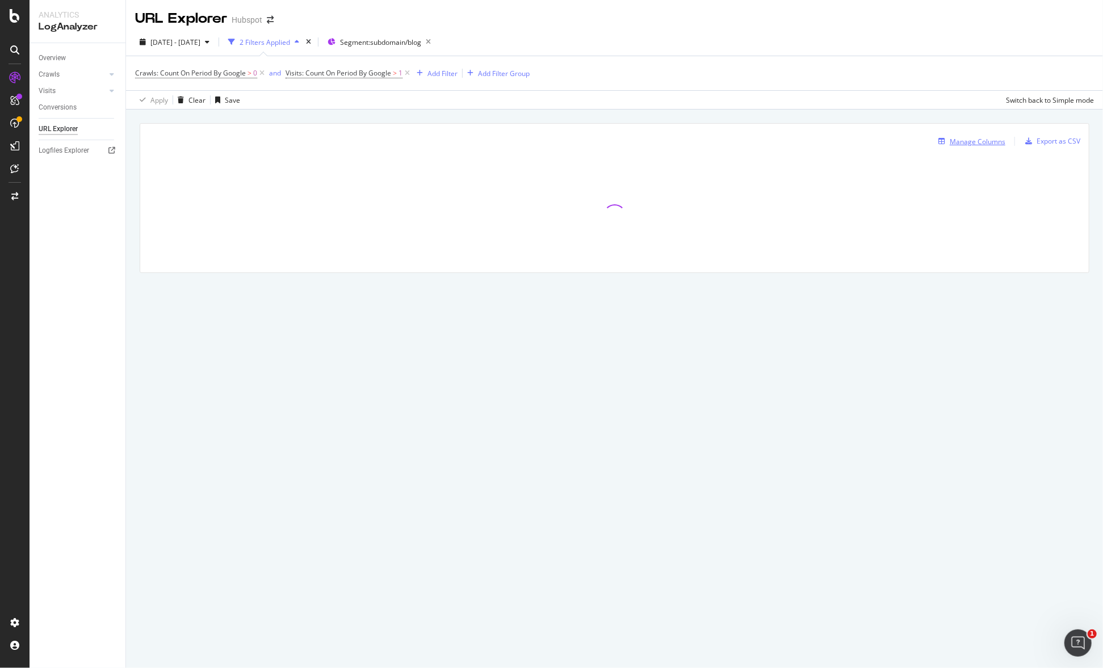
click at [965, 143] on div "Manage Columns" at bounding box center [978, 142] width 56 height 10
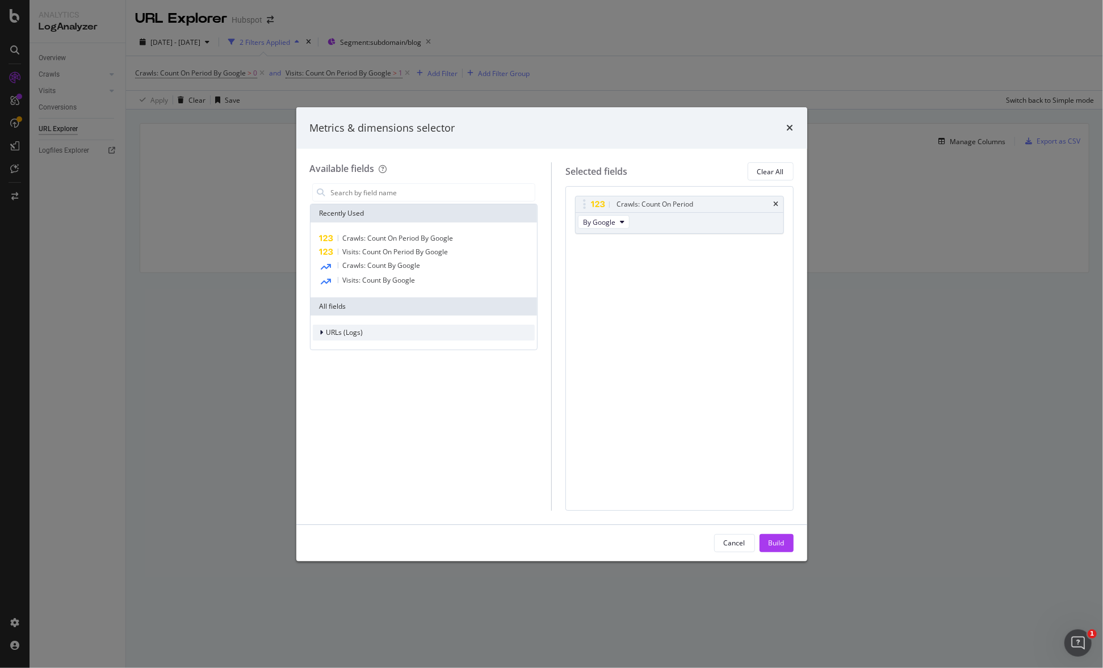
click at [349, 333] on span "URLs (Logs)" at bounding box center [345, 333] width 37 height 10
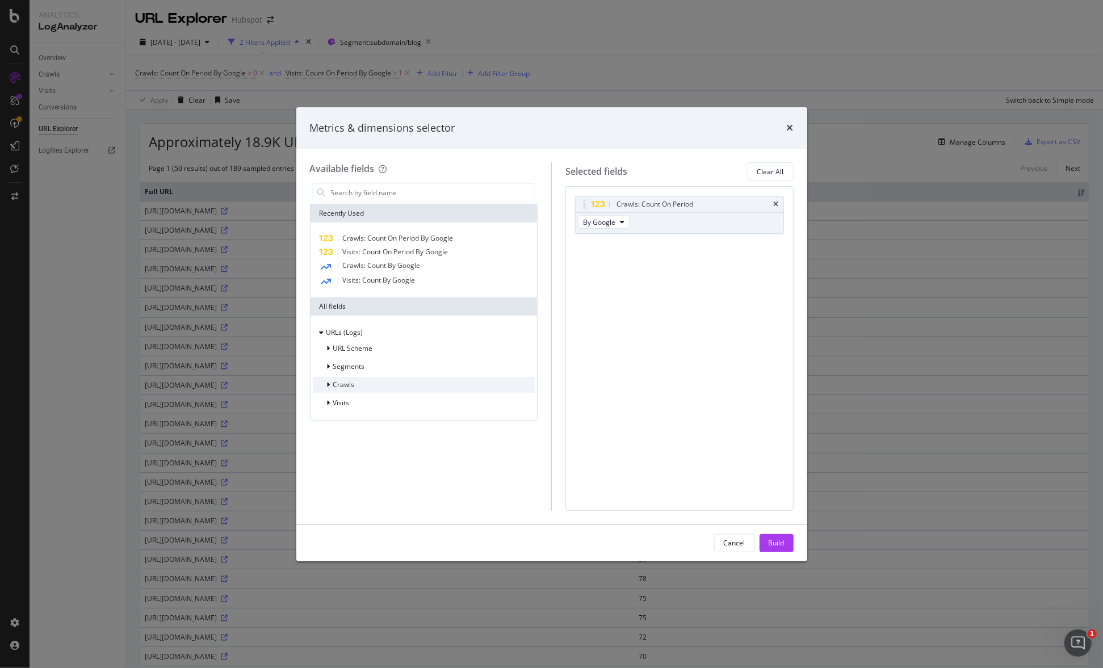
click at [327, 383] on icon "modal" at bounding box center [328, 385] width 3 height 7
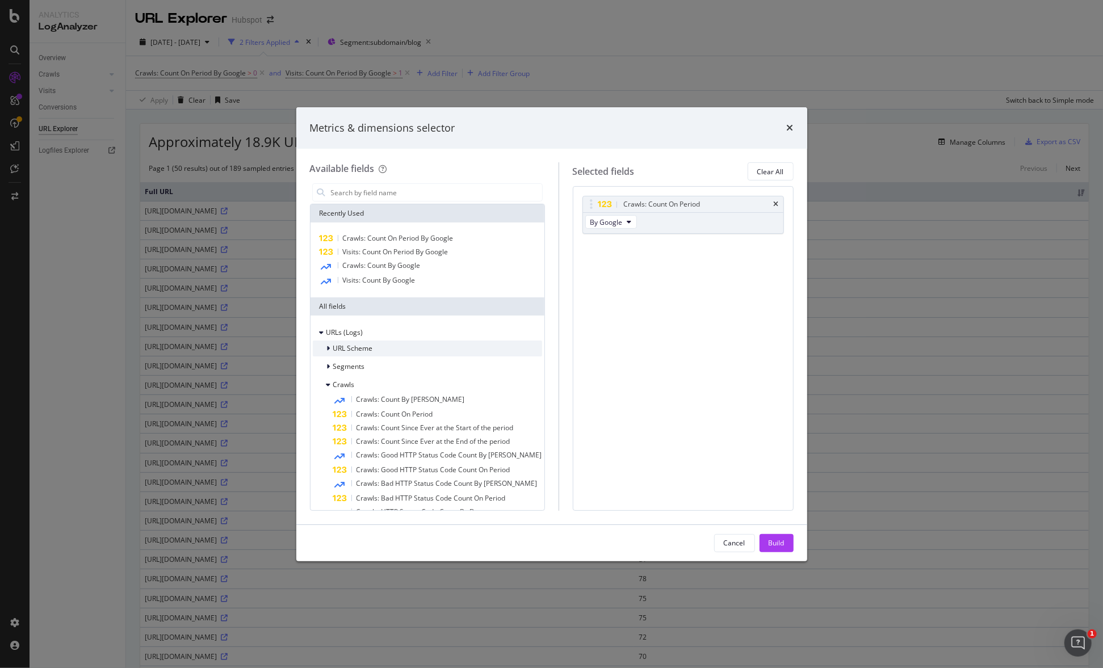
click at [332, 342] on div "URL Scheme" at bounding box center [427, 349] width 229 height 16
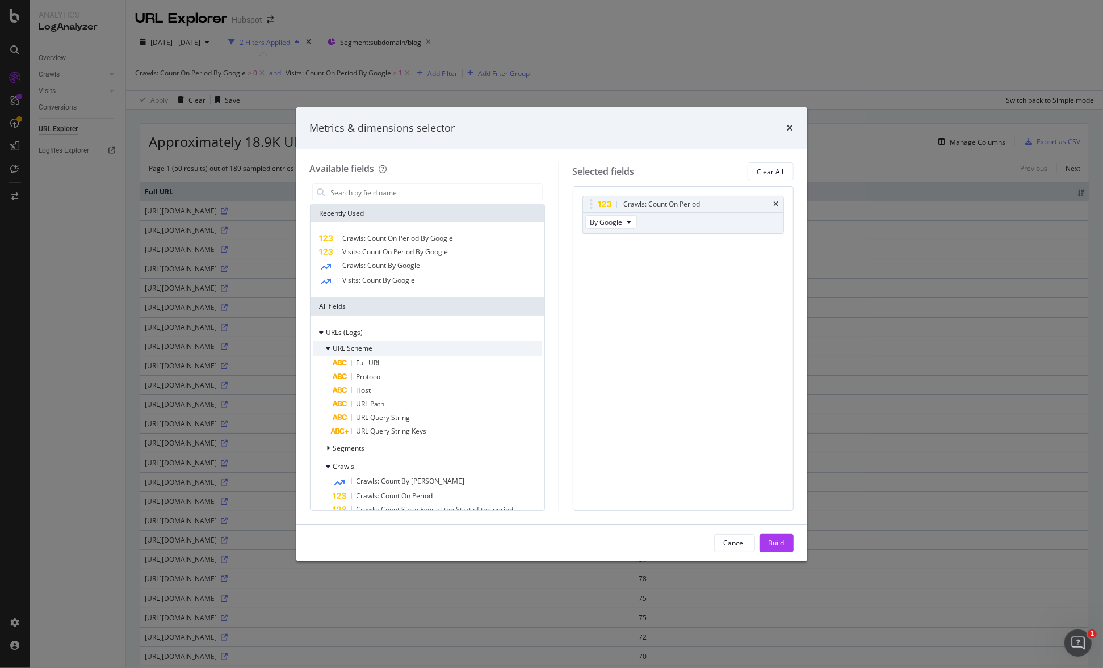
click at [332, 342] on div "URL Scheme" at bounding box center [427, 349] width 229 height 16
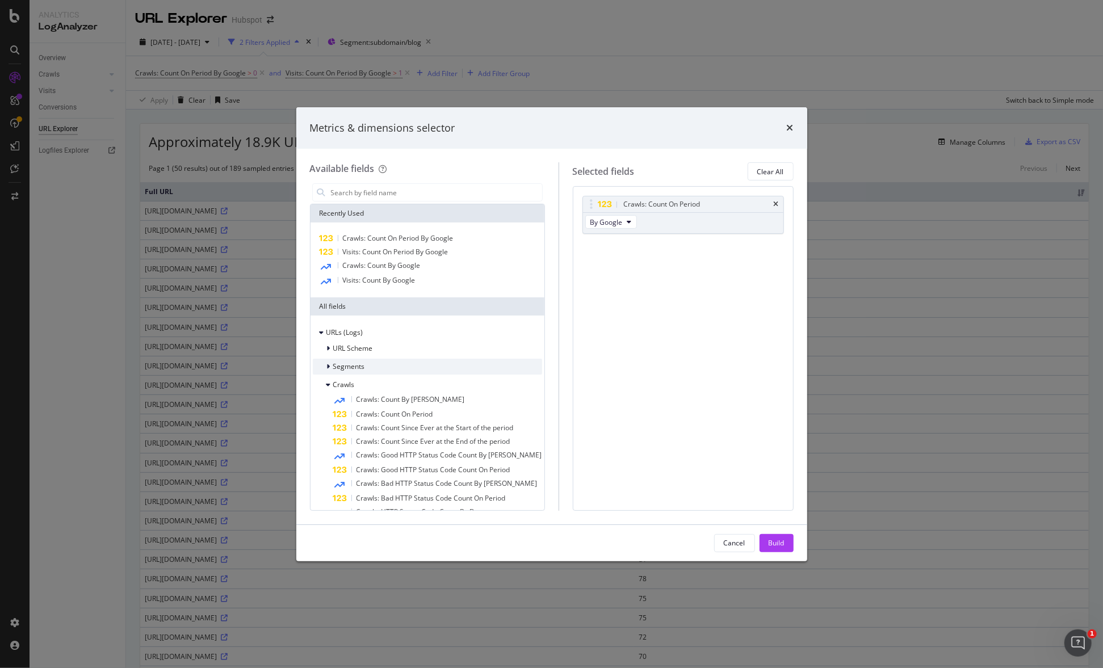
click at [327, 367] on div "modal" at bounding box center [330, 366] width 7 height 11
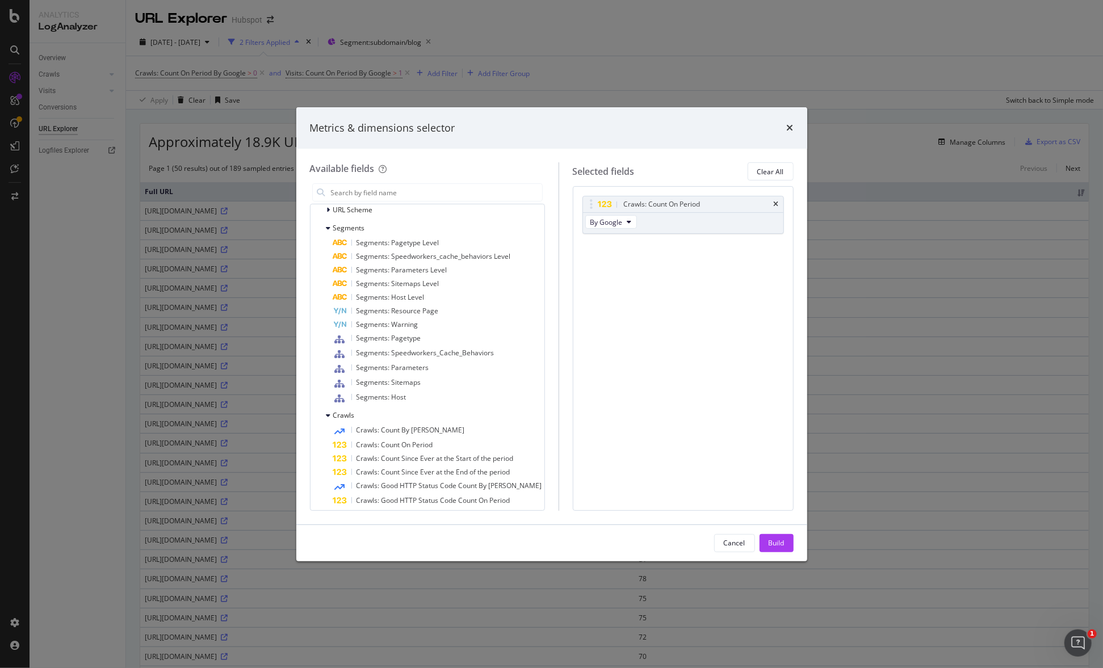
scroll to position [292, 0]
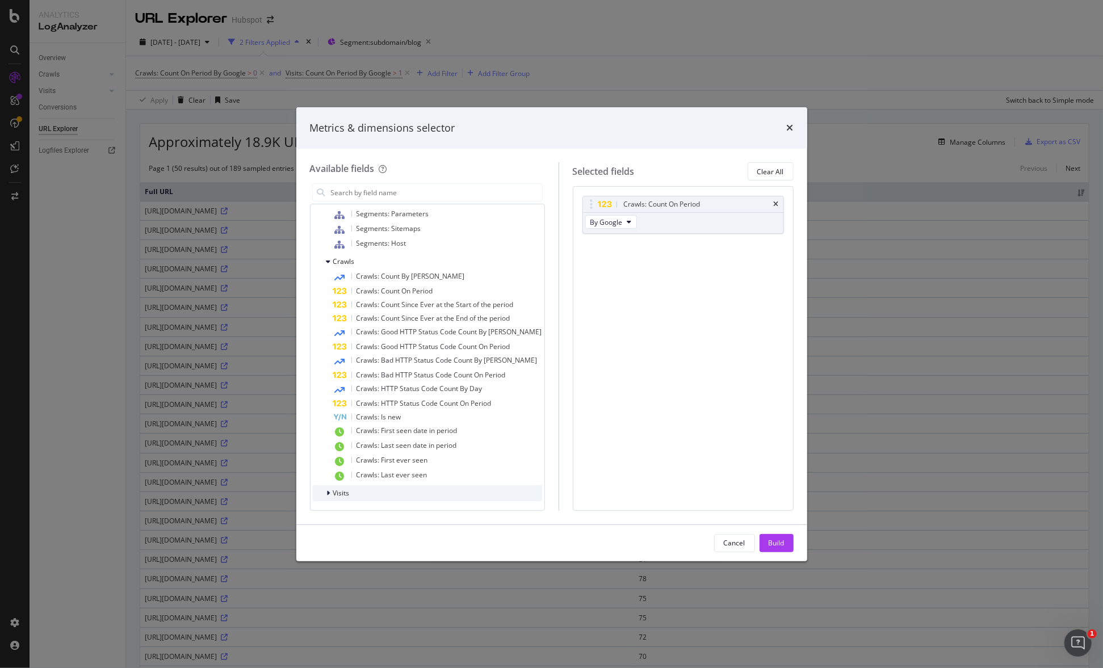
click at [331, 489] on div "modal" at bounding box center [330, 493] width 7 height 11
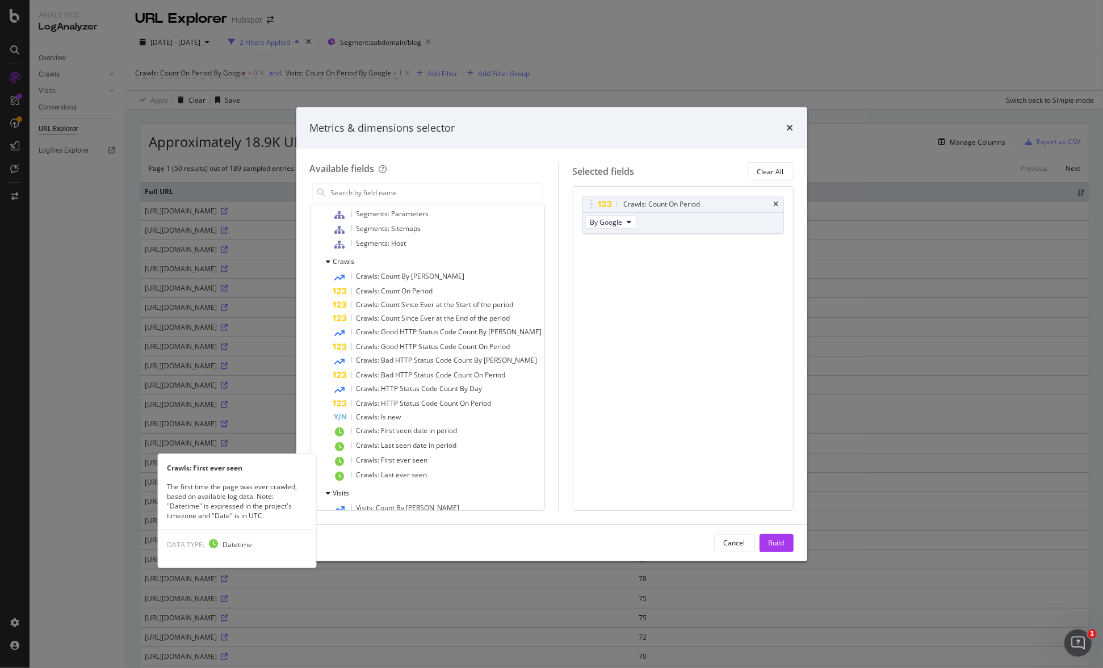
scroll to position [591, 0]
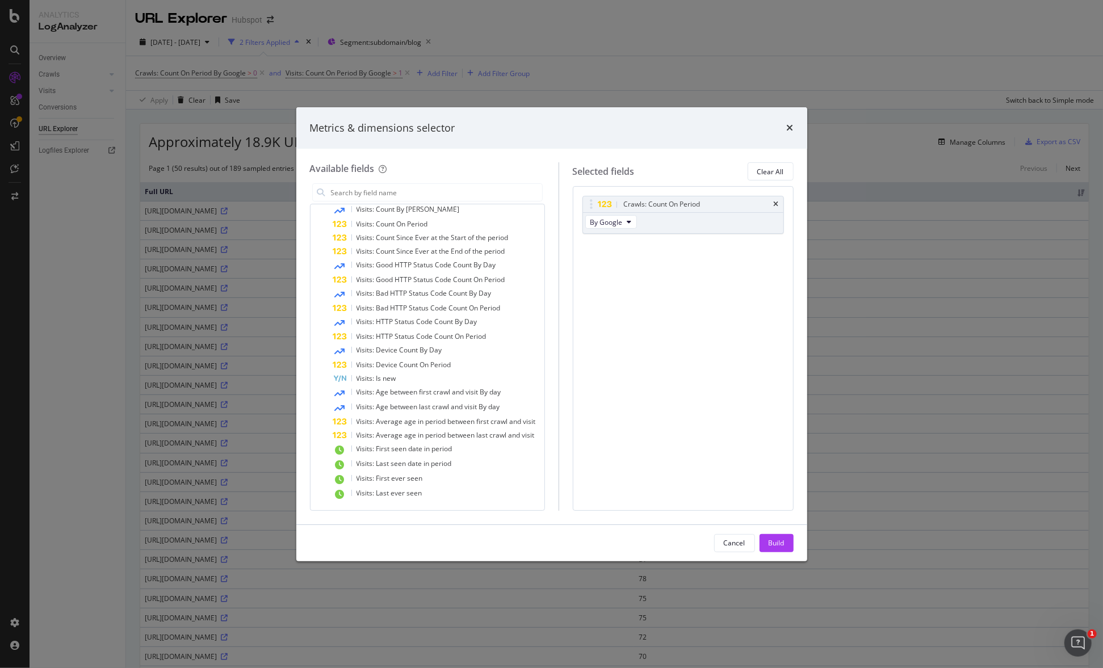
click at [796, 125] on div "Metrics & dimensions selector" at bounding box center [551, 128] width 511 height 42
click at [796, 127] on div "Metrics & dimensions selector" at bounding box center [551, 128] width 511 height 42
click at [789, 128] on icon "times" at bounding box center [790, 127] width 7 height 9
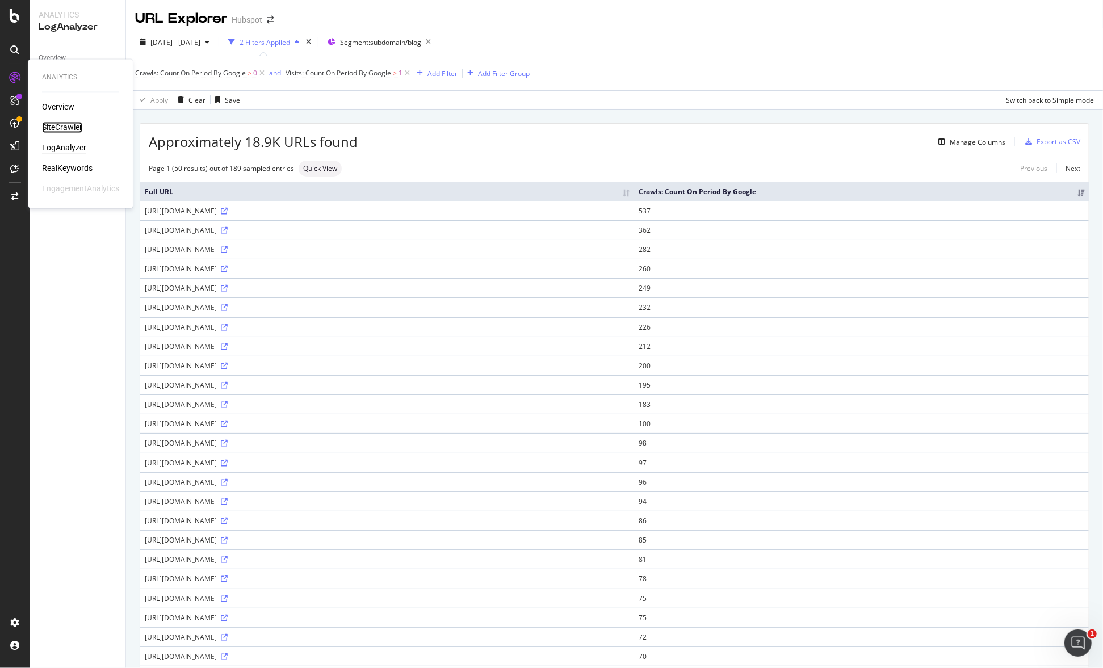
click at [58, 129] on div "SiteCrawler" at bounding box center [62, 127] width 40 height 11
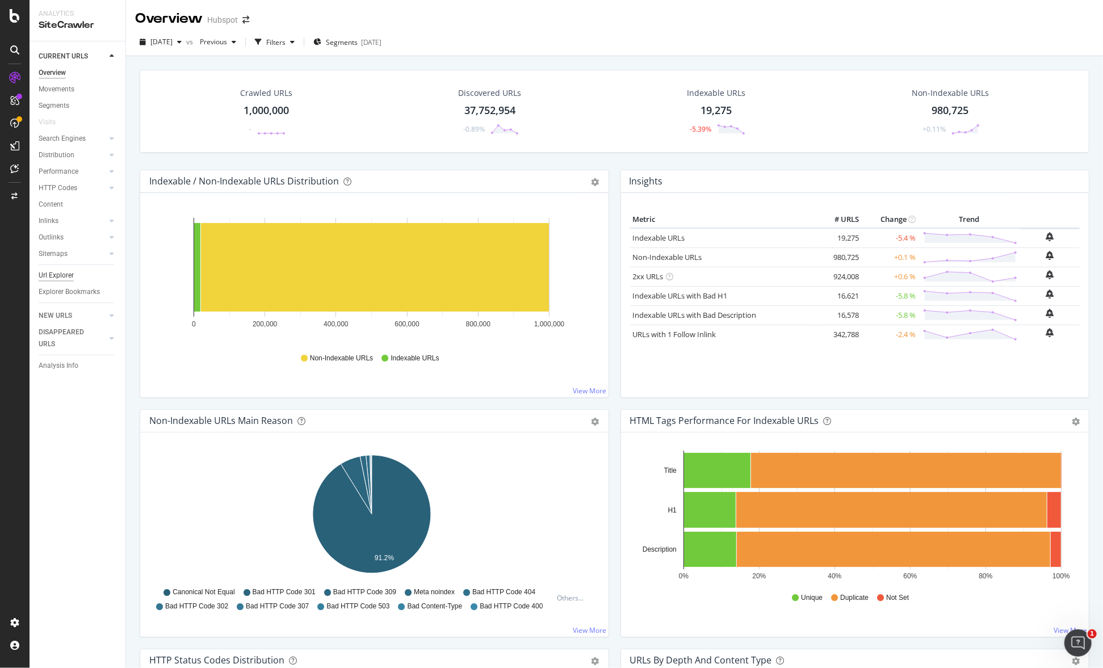
click at [68, 277] on div "Url Explorer" at bounding box center [56, 276] width 35 height 12
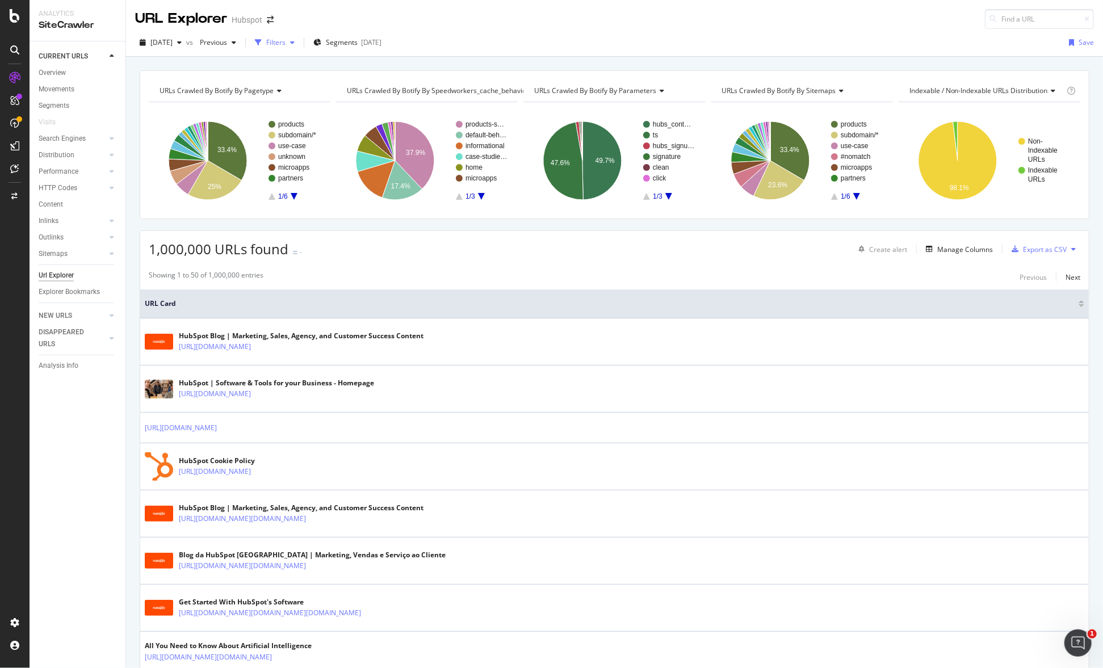
click at [286, 44] on div "Filters" at bounding box center [275, 42] width 19 height 10
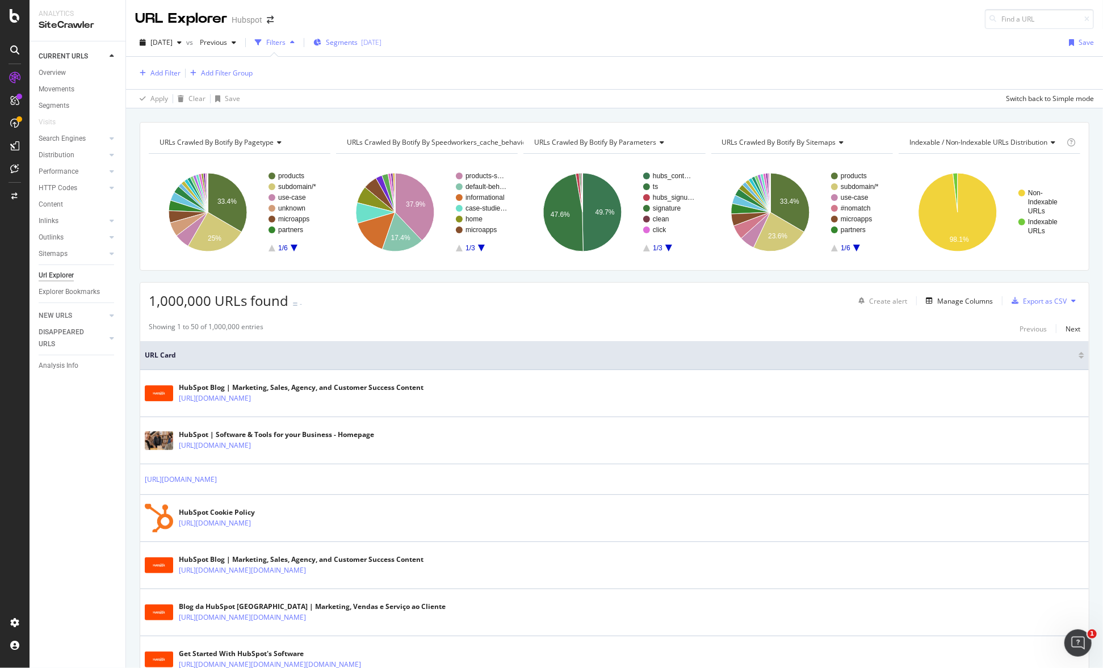
click at [353, 40] on span "Segments" at bounding box center [342, 42] width 32 height 10
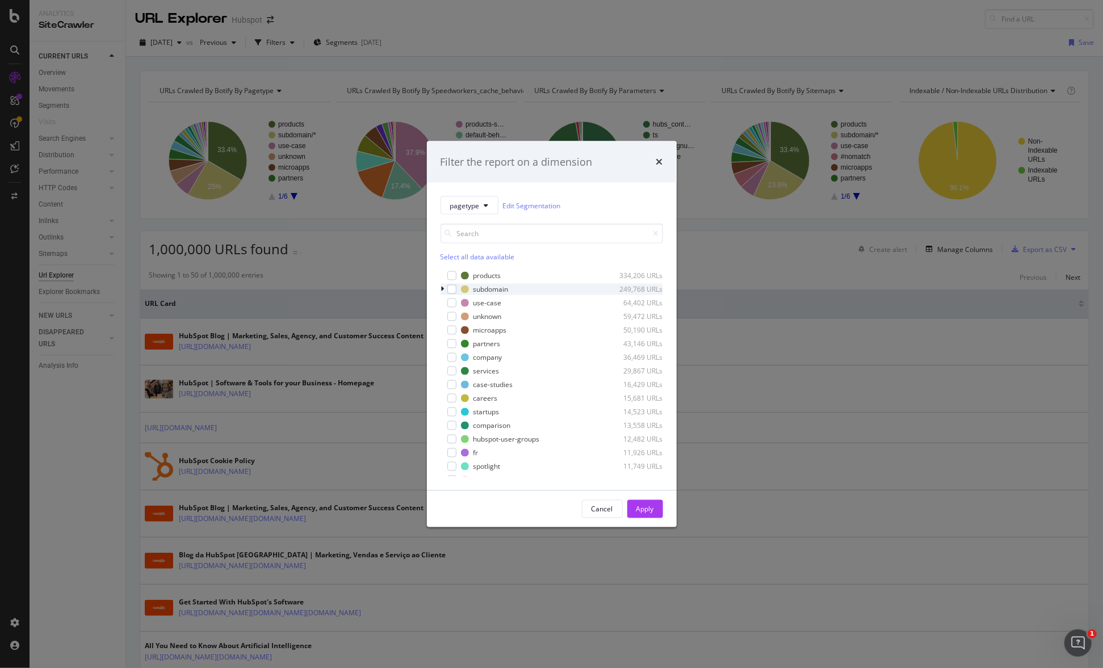
click at [444, 290] on icon "modal" at bounding box center [442, 289] width 3 height 7
click at [461, 328] on div "modal" at bounding box center [458, 330] width 9 height 9
click at [655, 513] on button "Apply" at bounding box center [646, 509] width 36 height 18
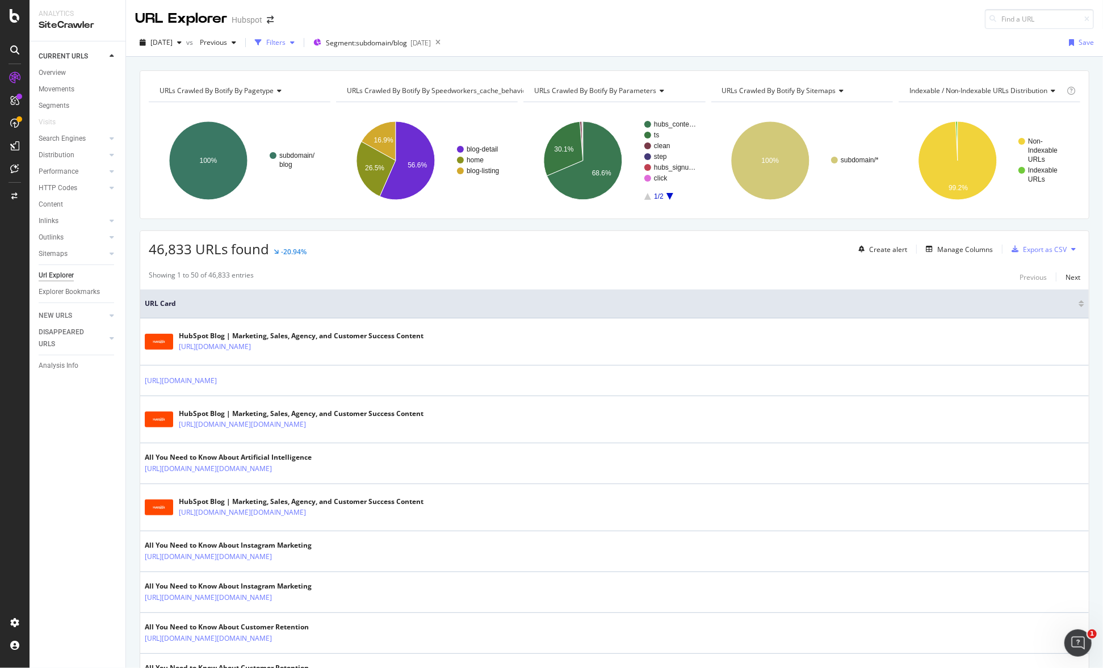
click at [295, 43] on icon "button" at bounding box center [292, 42] width 5 height 7
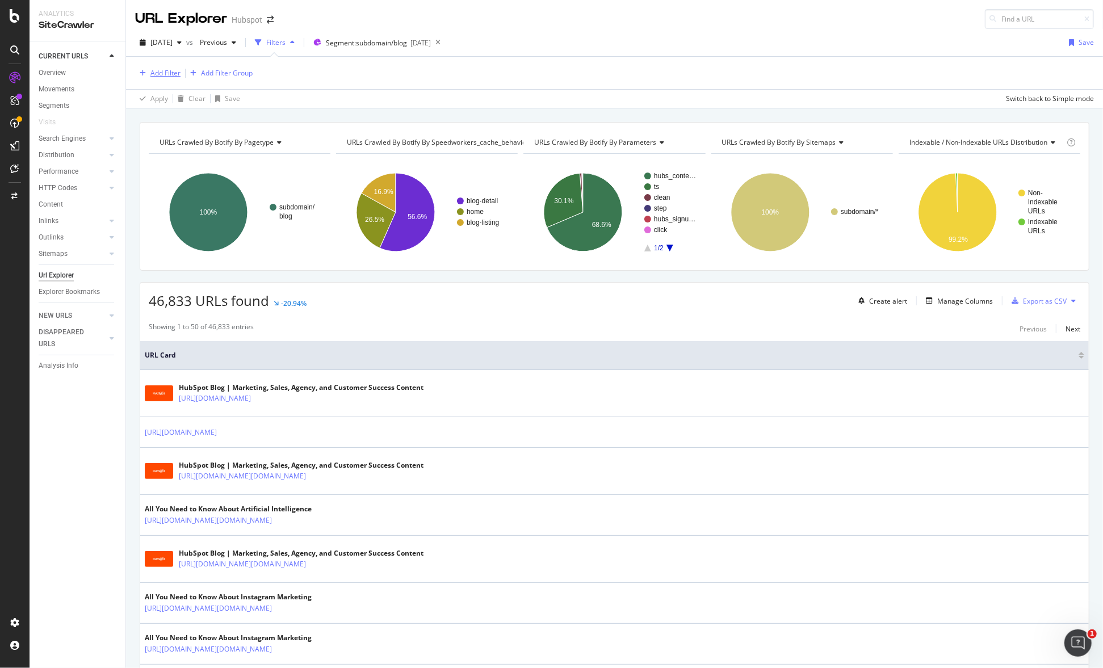
click at [148, 74] on div "button" at bounding box center [142, 73] width 15 height 7
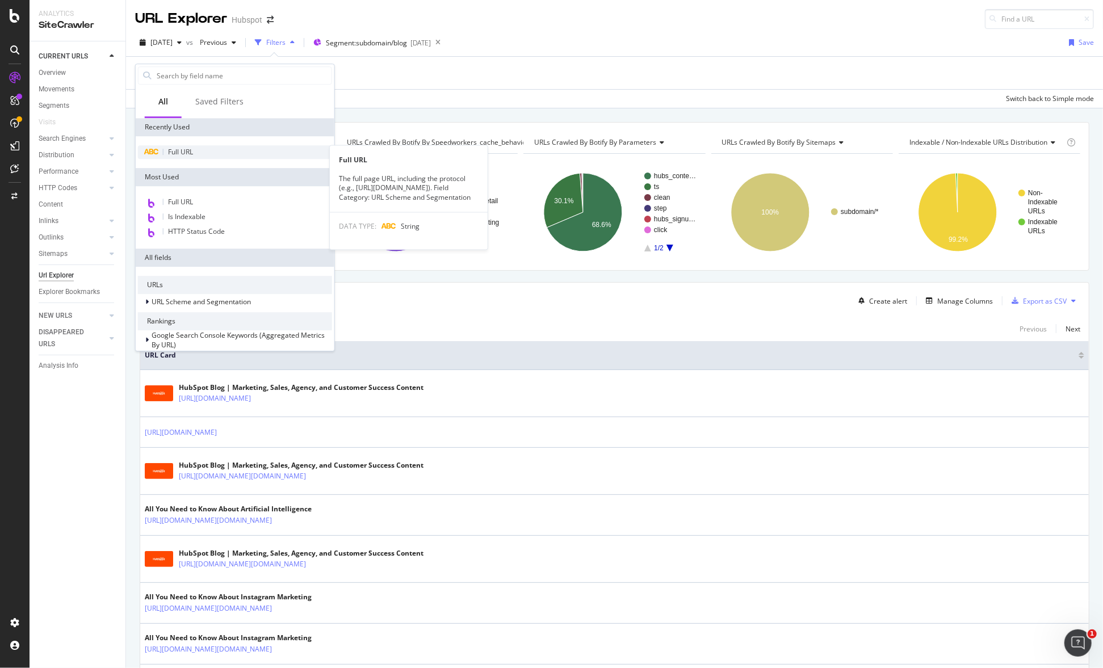
click at [174, 154] on span "Full URL" at bounding box center [180, 152] width 25 height 10
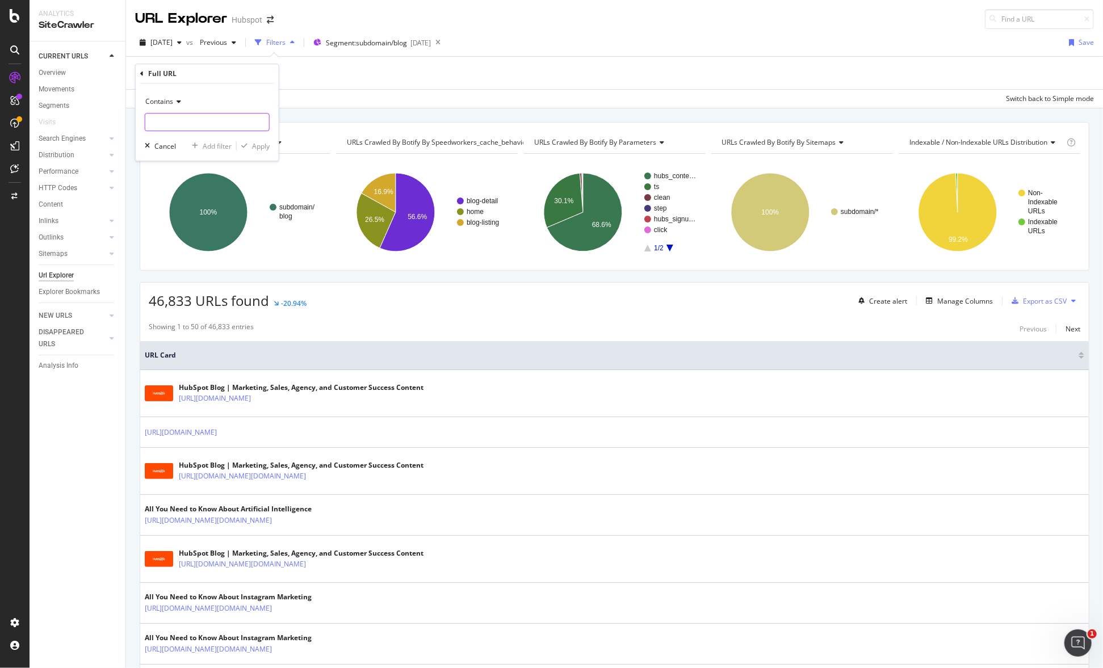
click at [179, 123] on input "text" at bounding box center [207, 122] width 124 height 18
type input "podcast"
click at [261, 149] on div "Apply" at bounding box center [261, 146] width 18 height 10
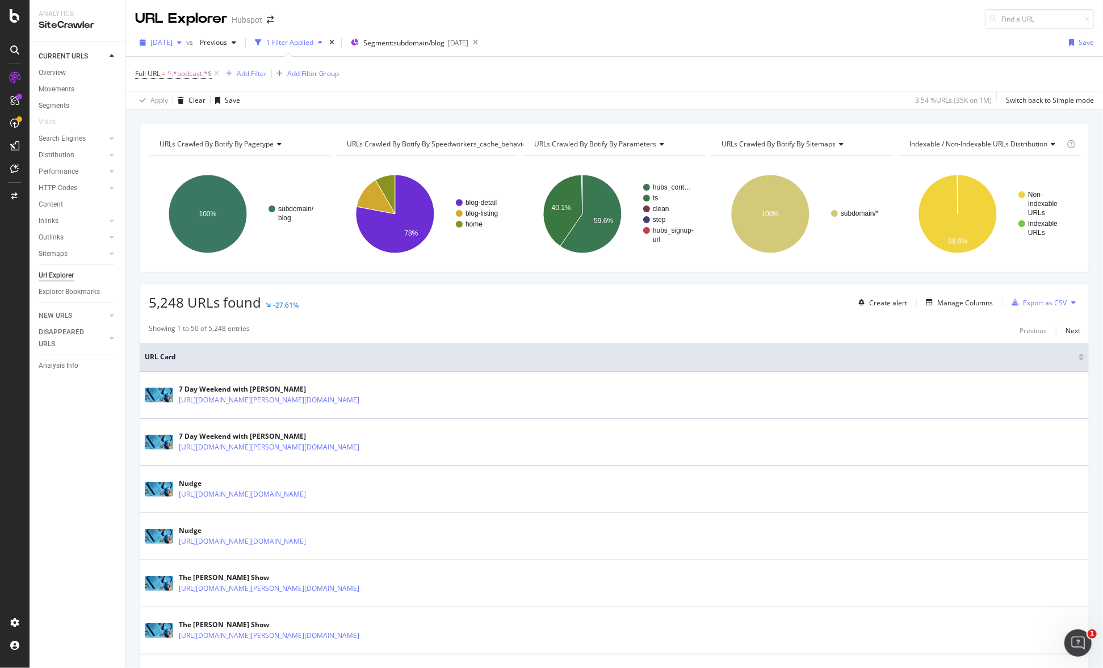
click at [186, 44] on div "button" at bounding box center [180, 42] width 14 height 7
click at [207, 99] on div "2025 Sep. 2nd" at bounding box center [182, 104] width 61 height 10
click at [182, 40] on icon "button" at bounding box center [179, 42] width 5 height 7
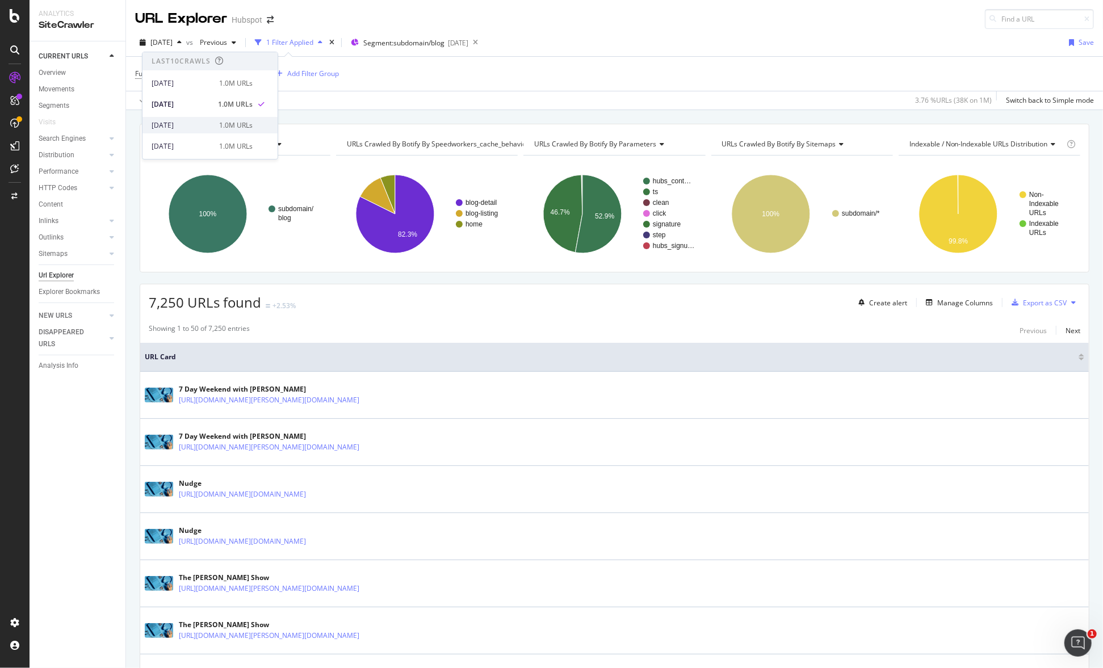
click at [230, 126] on div "1.0M URLs" at bounding box center [236, 125] width 34 height 10
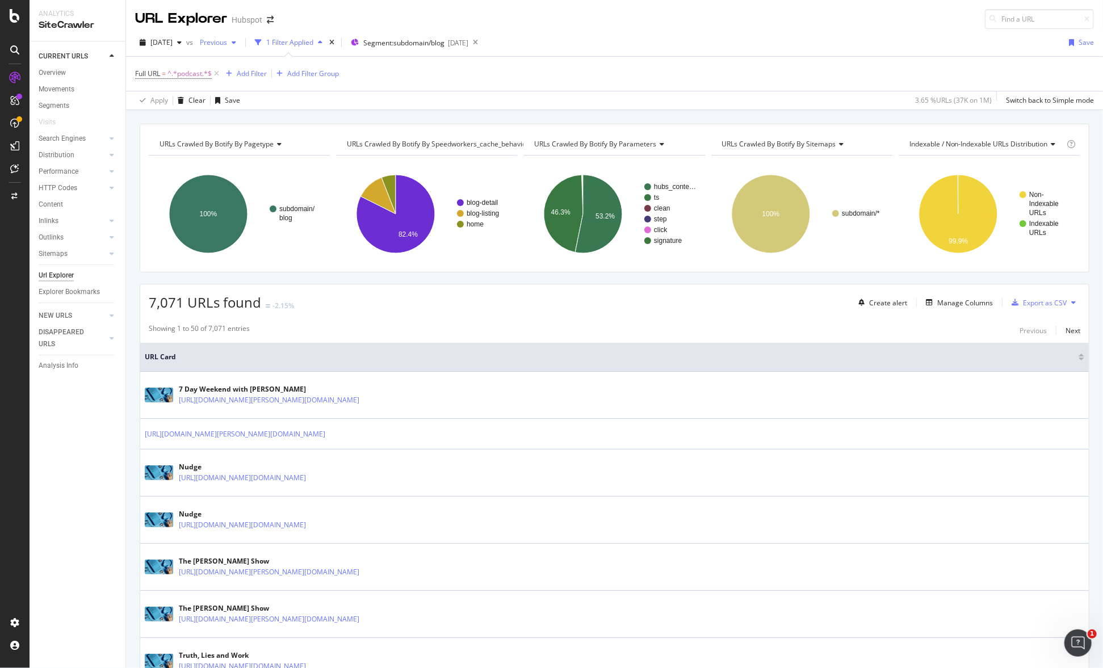
click at [227, 46] on span "Previous" at bounding box center [211, 42] width 32 height 10
click at [173, 39] on span "2025 Aug. 26th" at bounding box center [162, 42] width 22 height 10
click at [197, 82] on div "[DATE]" at bounding box center [182, 83] width 61 height 10
